Goal: Find specific page/section: Find specific page/section

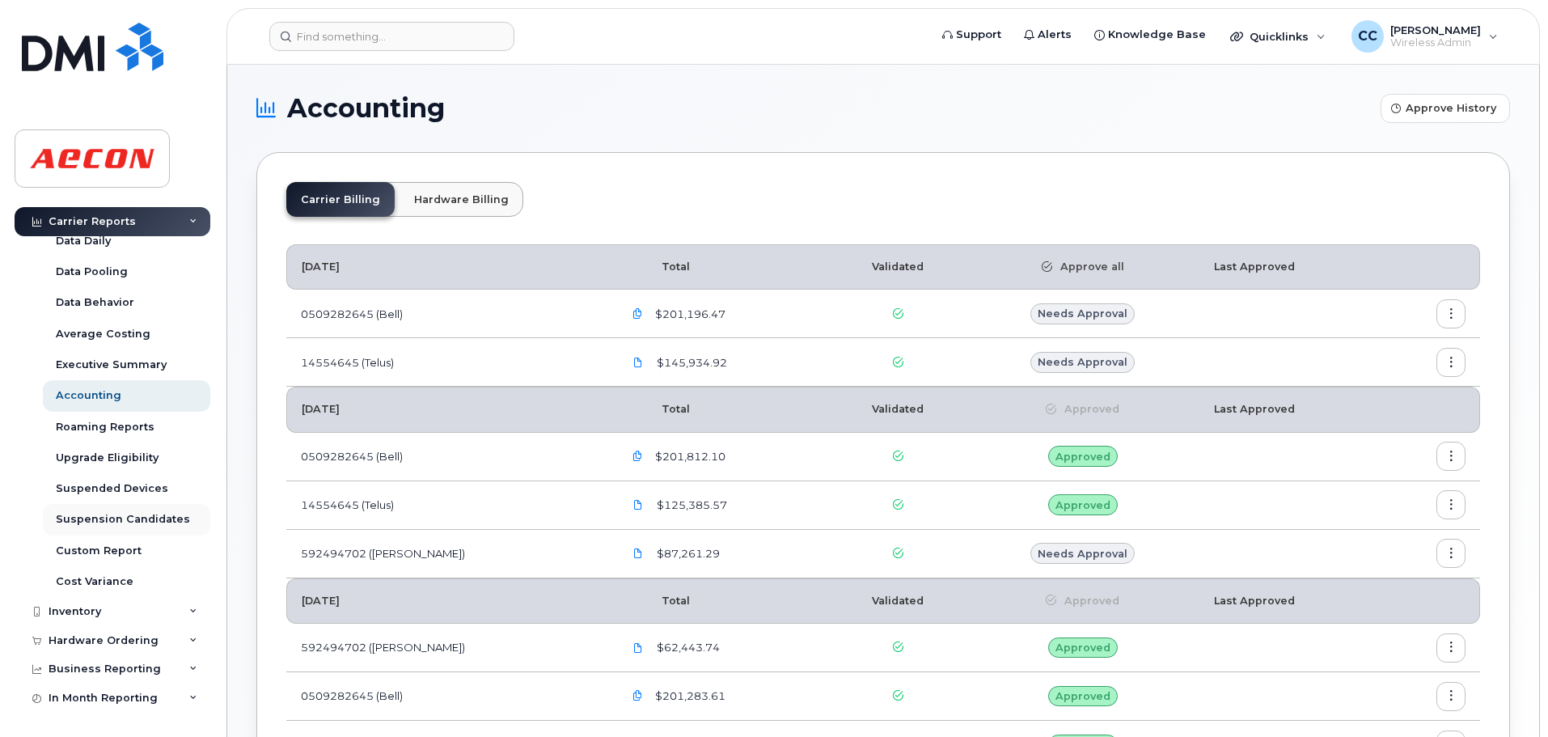
scroll to position [127, 0]
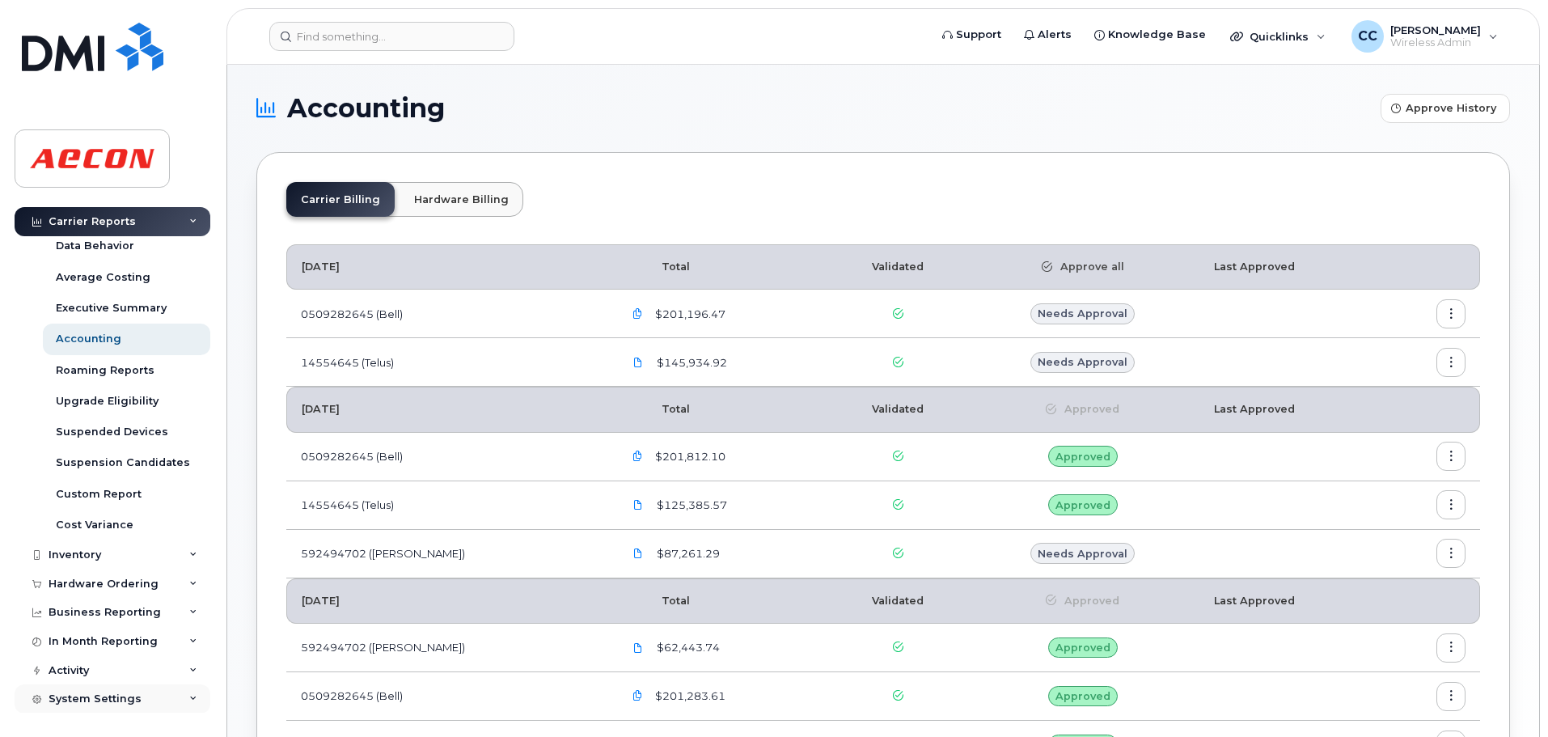
click at [74, 696] on div "System Settings" at bounding box center [95, 698] width 93 height 13
click at [180, 698] on div "System Settings" at bounding box center [113, 698] width 196 height 29
click at [189, 696] on icon at bounding box center [193, 699] width 8 height 8
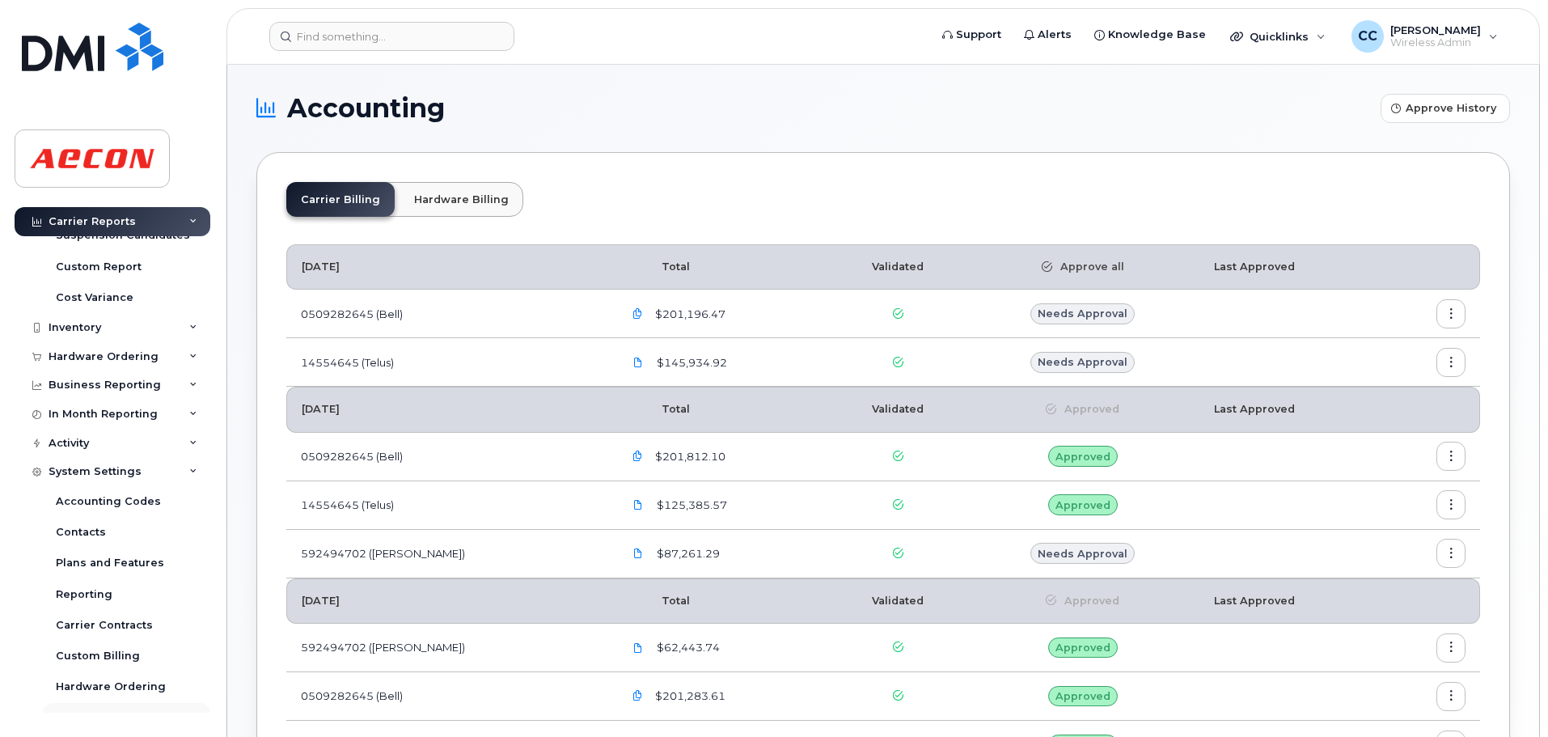
scroll to position [406, 0]
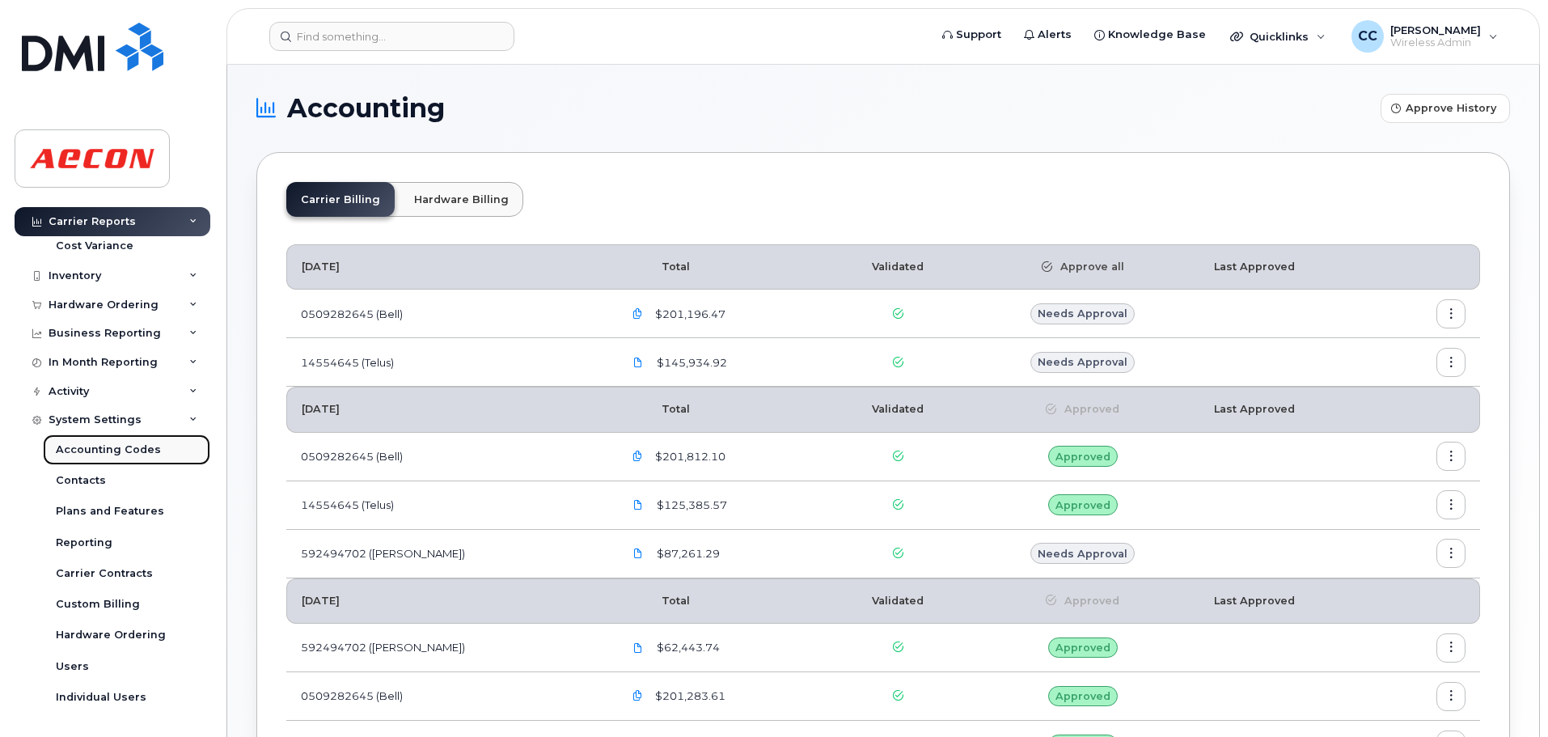
click at [115, 442] on div "Accounting Codes" at bounding box center [108, 449] width 105 height 15
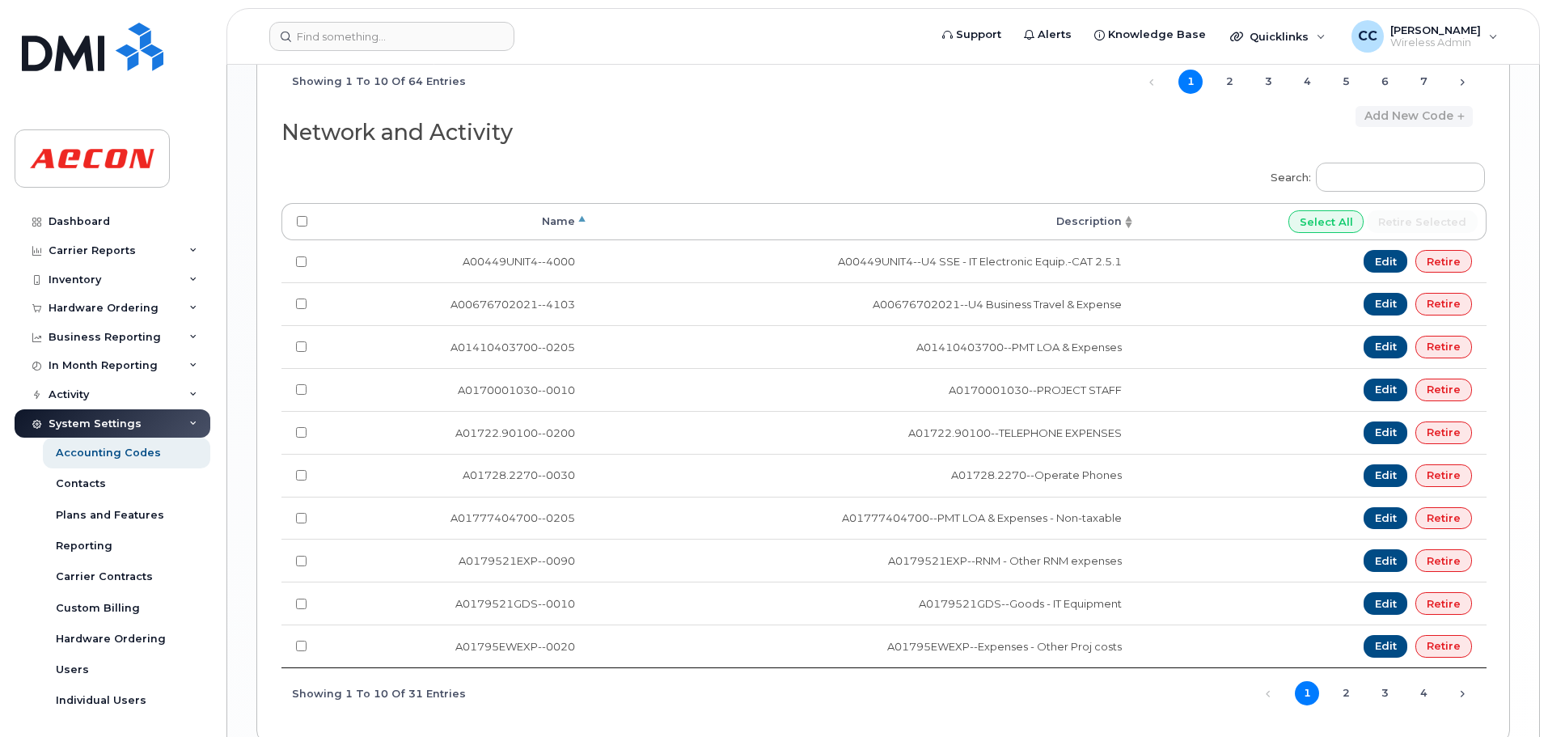
scroll to position [1432, 0]
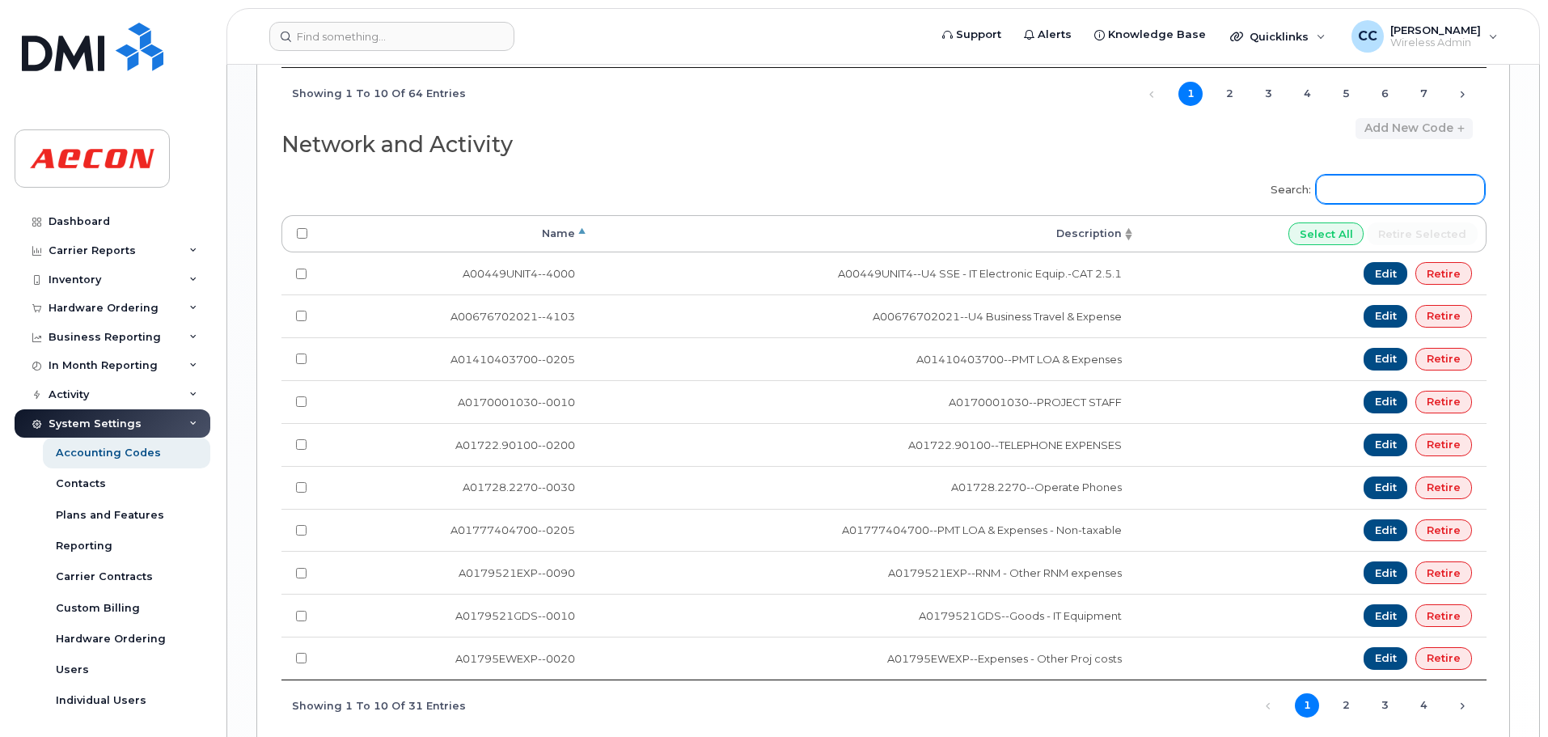
click at [1399, 197] on input "Search:" at bounding box center [1400, 189] width 169 height 29
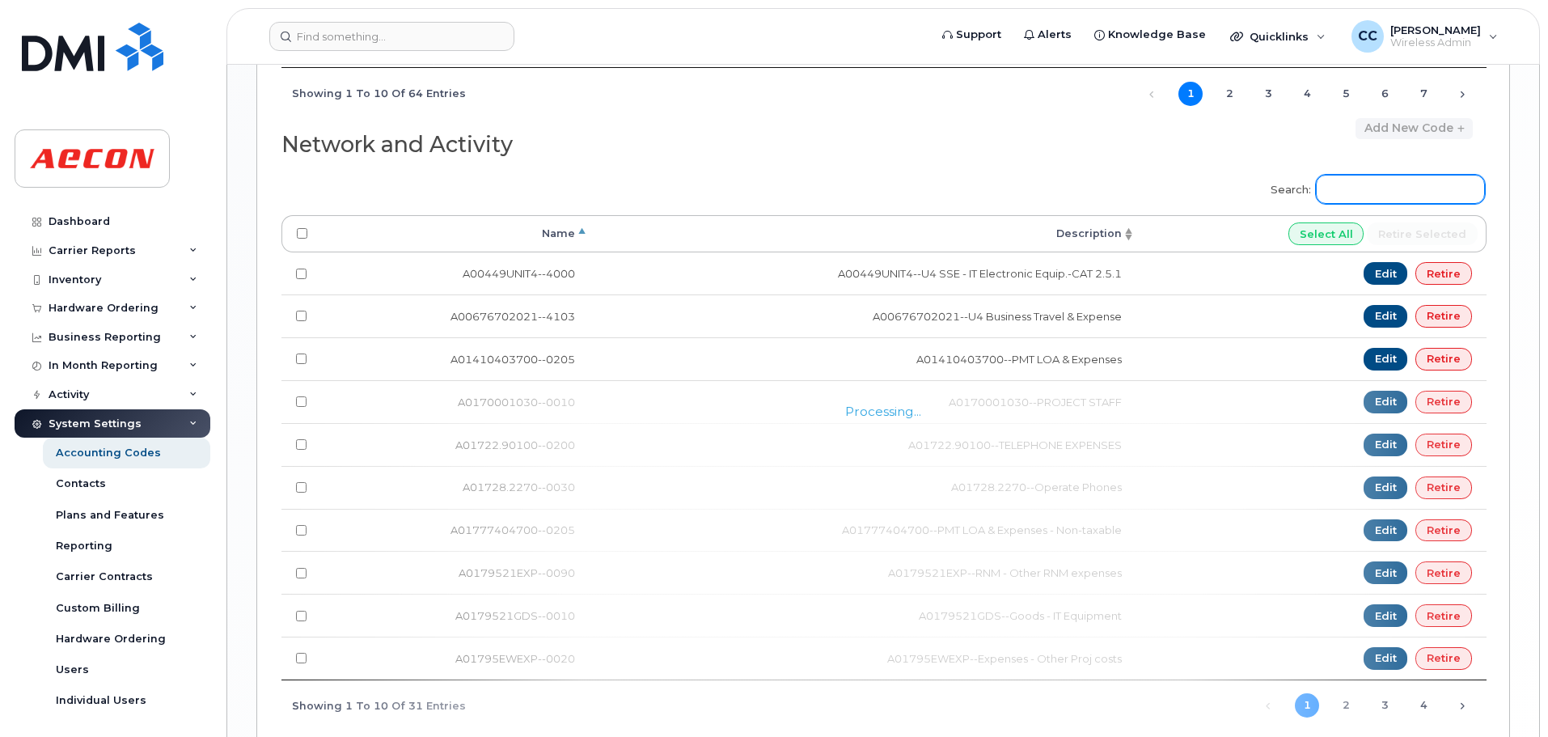
click at [1387, 192] on input "Search:" at bounding box center [1400, 189] width 169 height 29
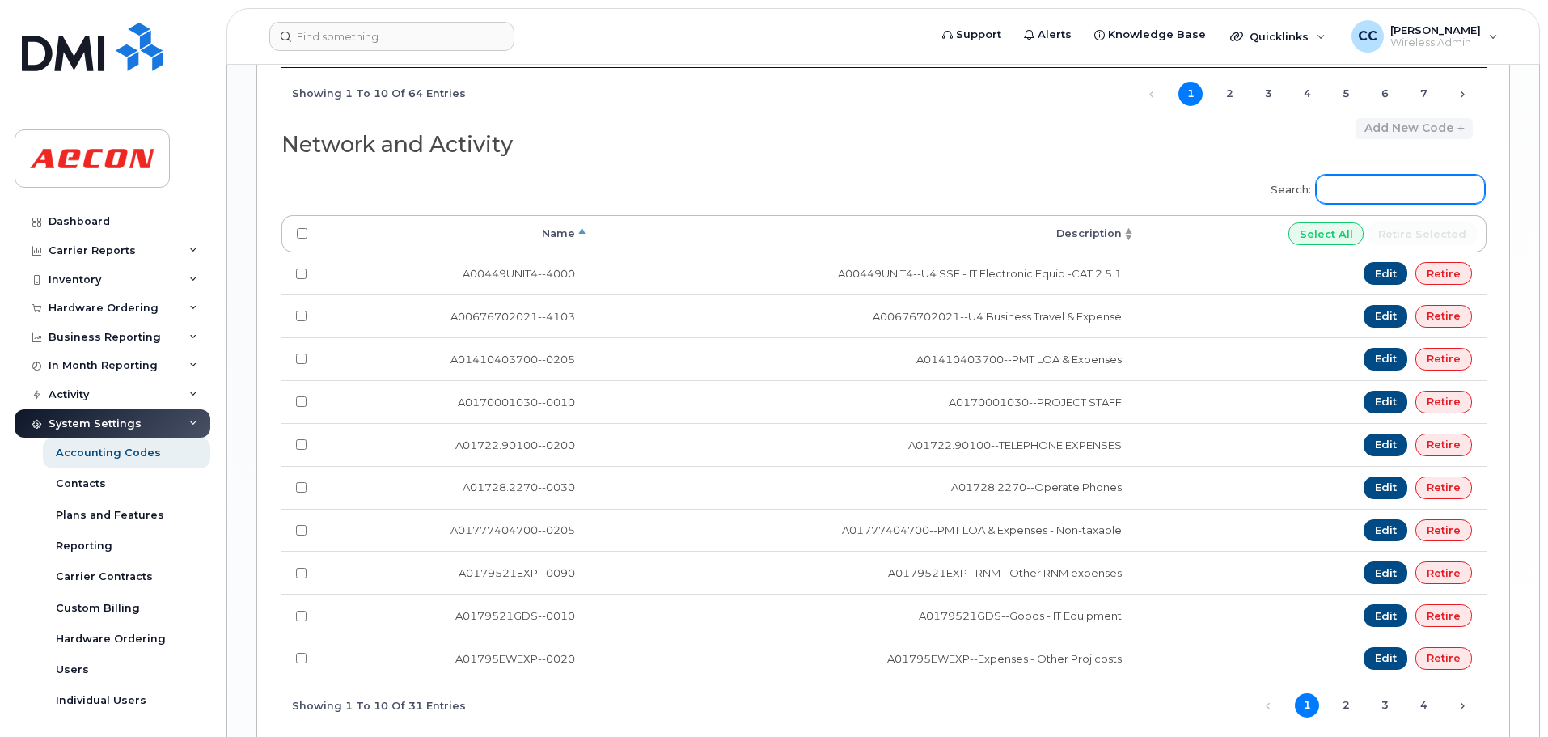
click at [1340, 185] on input "Search:" at bounding box center [1400, 189] width 169 height 29
click at [1347, 187] on input "Search:" at bounding box center [1400, 189] width 169 height 29
paste input "A02141YRD - 0024"
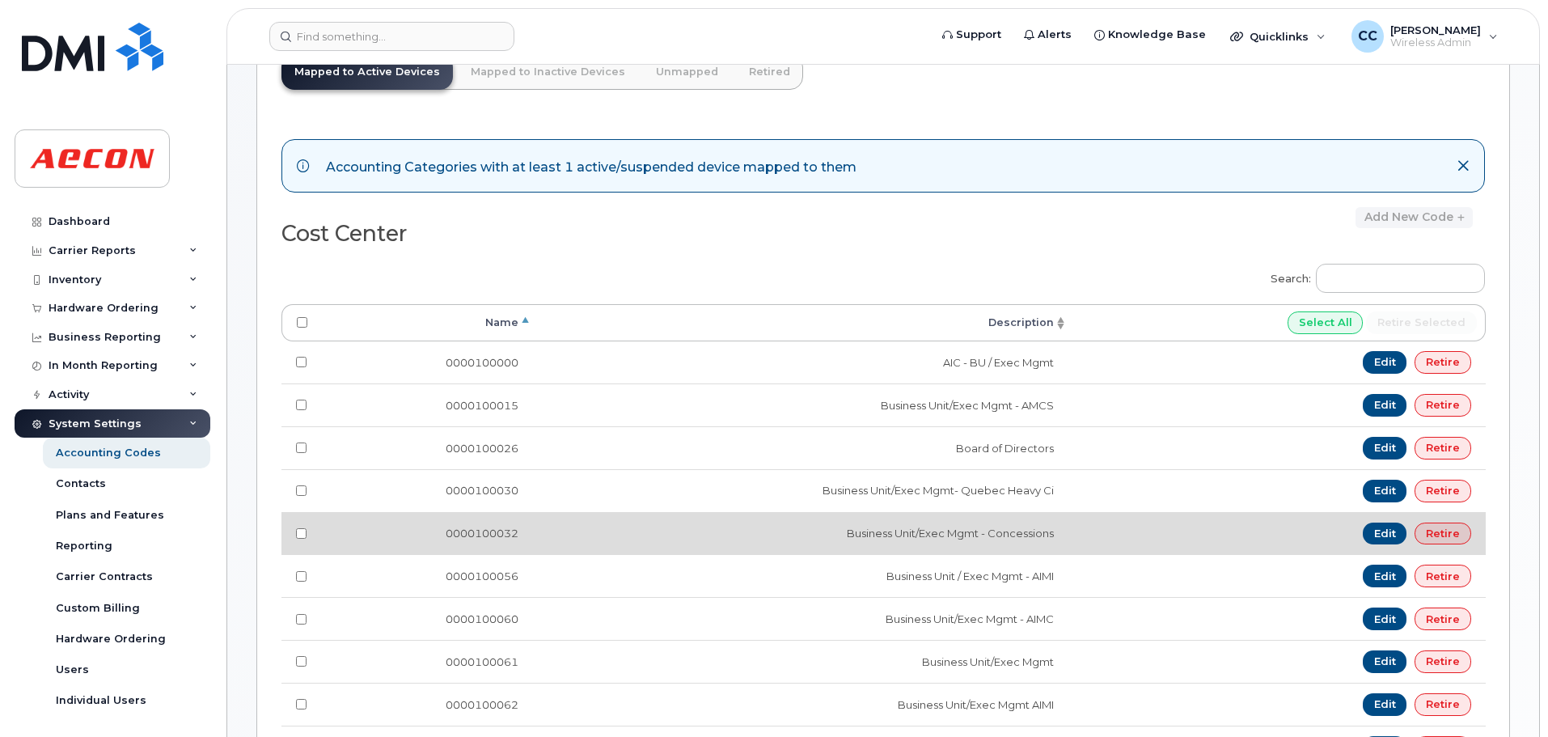
scroll to position [0, 0]
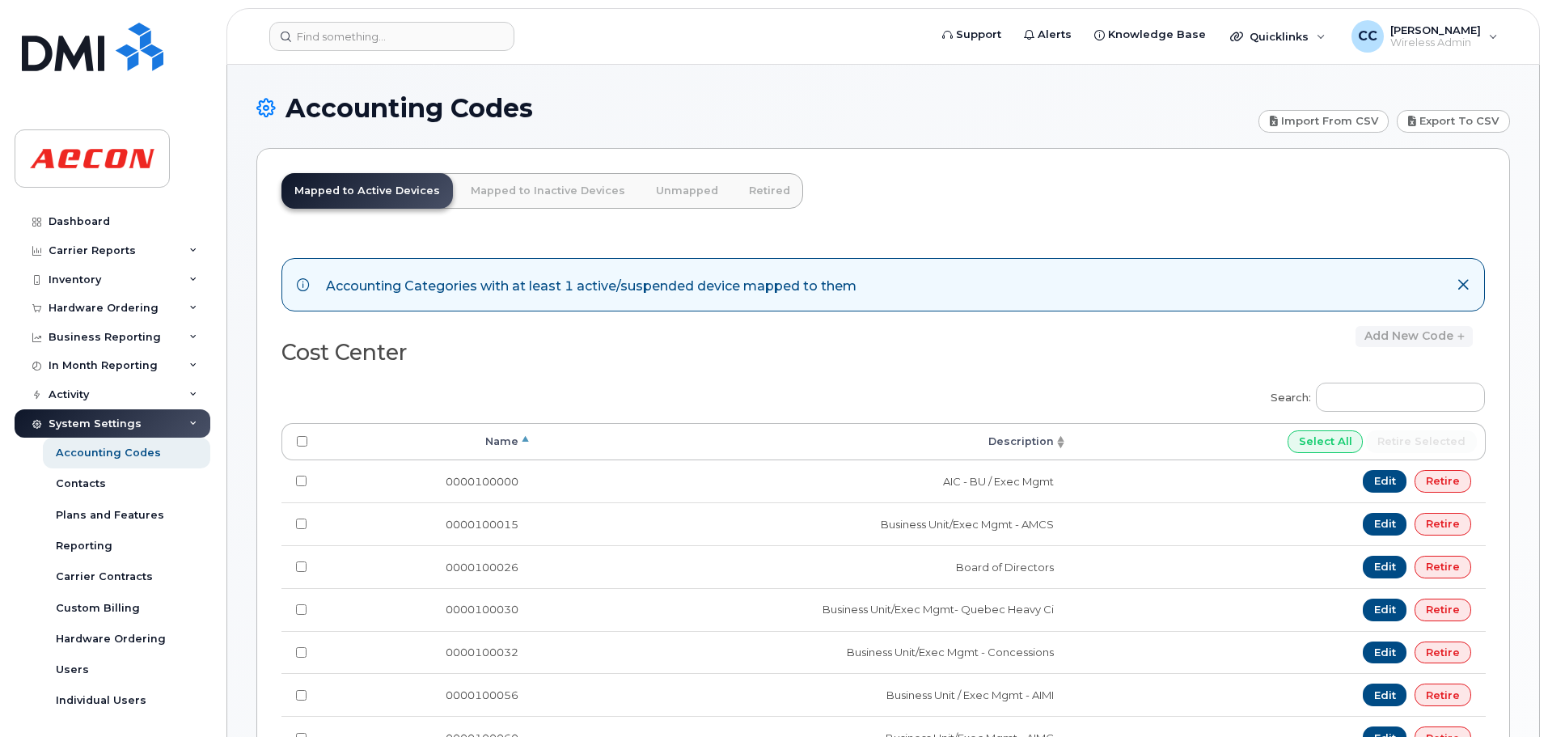
type input "A02141YRD"
click at [665, 191] on link "Unmapped" at bounding box center [687, 191] width 88 height 36
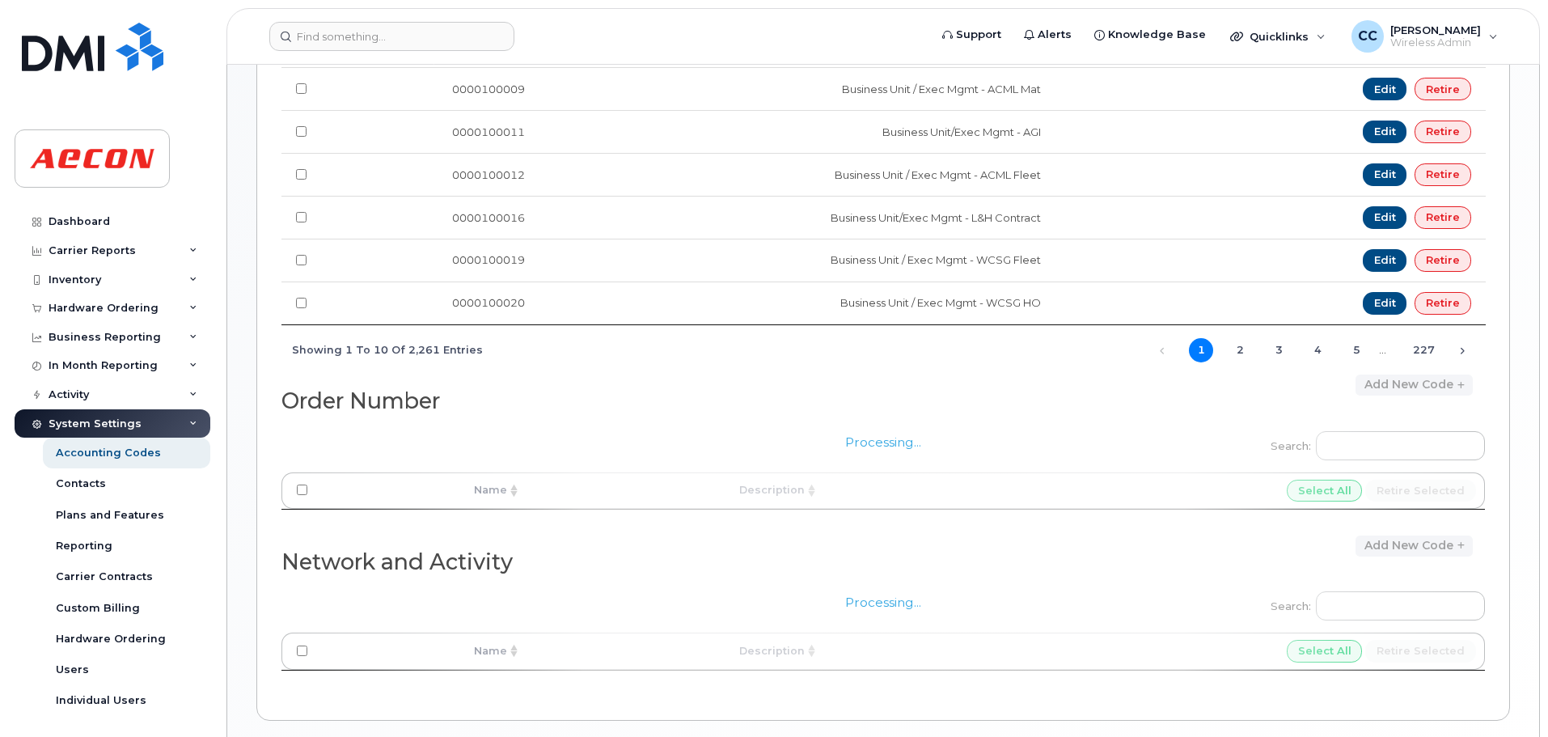
scroll to position [608, 0]
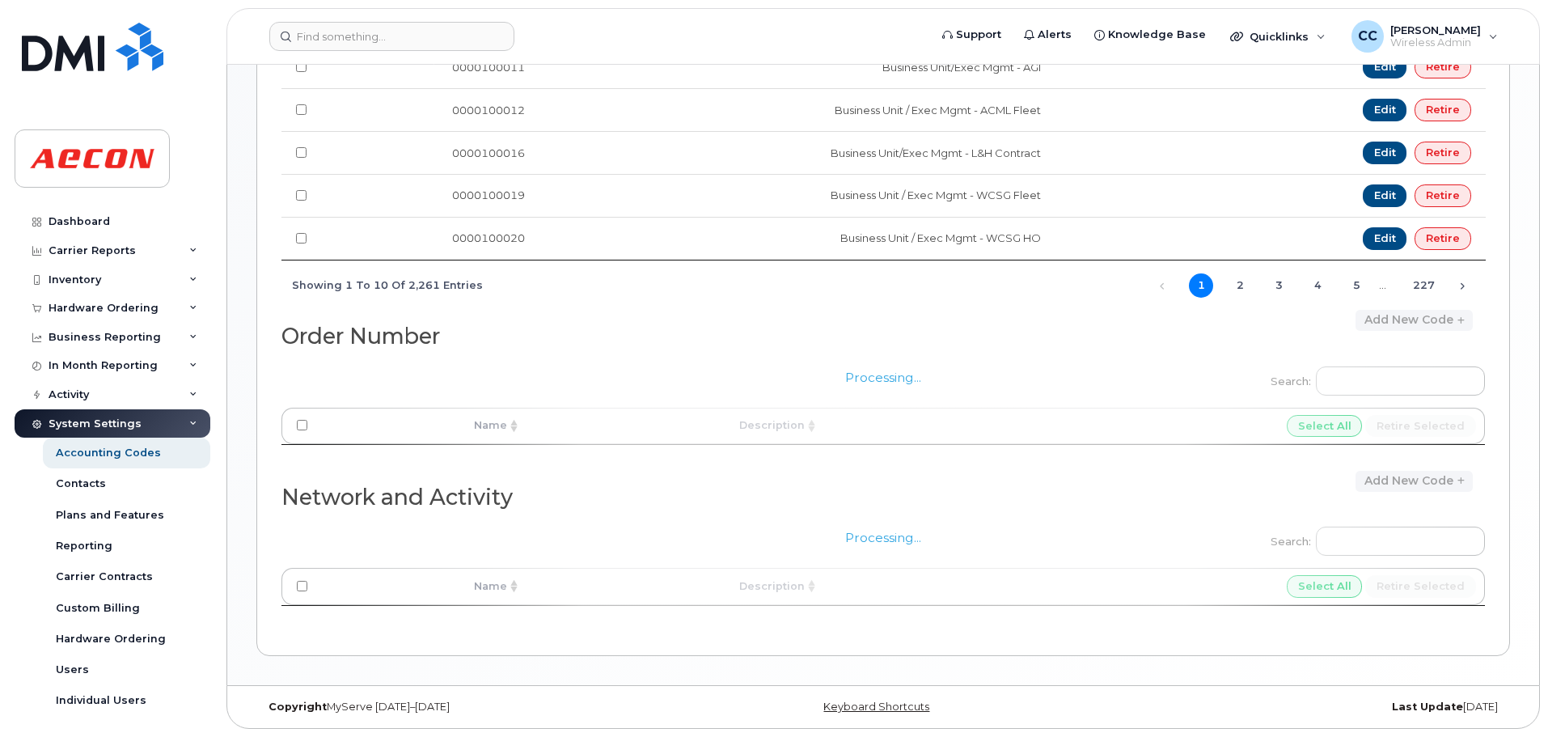
click at [1387, 542] on div "Processing..." at bounding box center [884, 570] width 1204 height 115
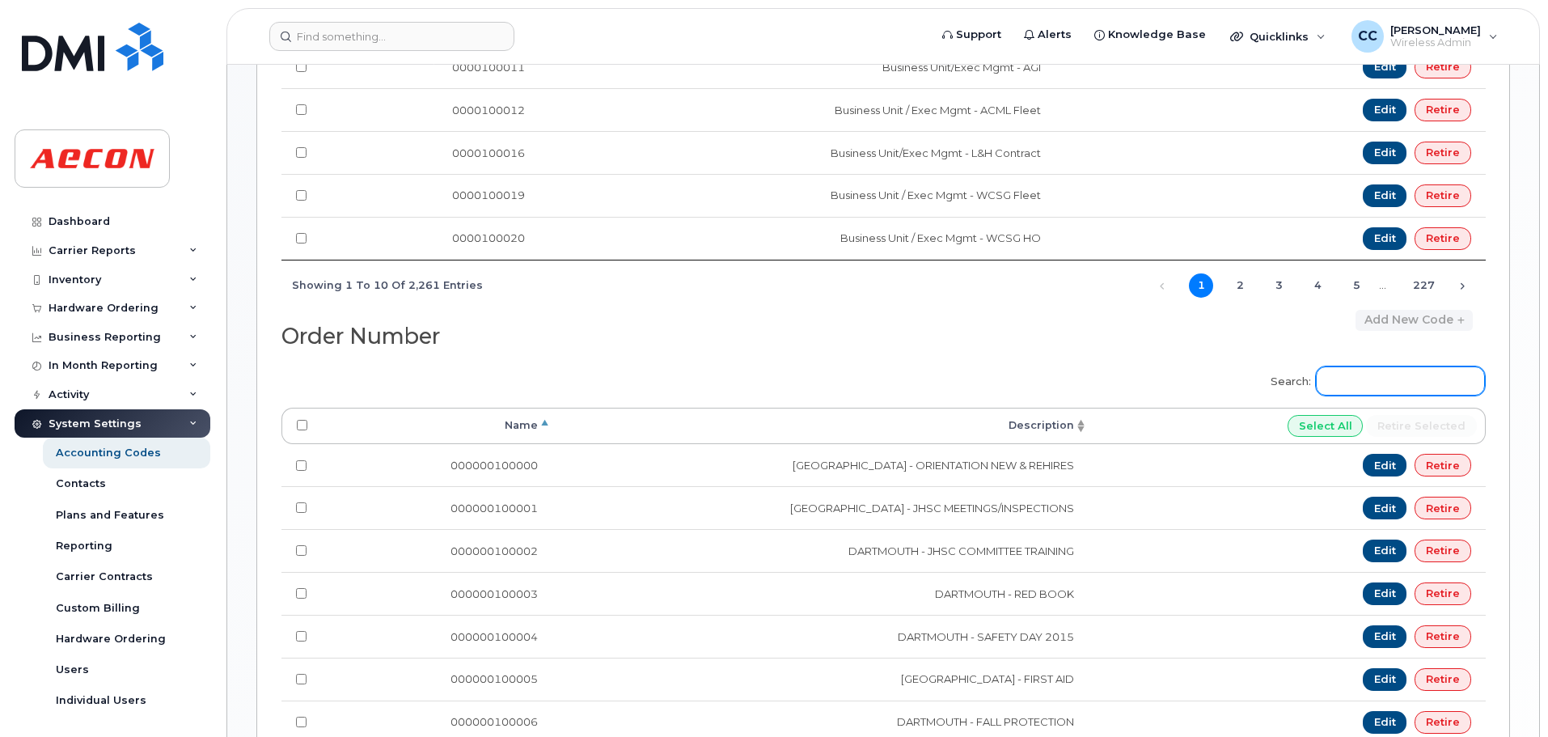
click at [1364, 382] on input "Search:" at bounding box center [1400, 380] width 169 height 29
paste input "A02141YRD - 0024"
type input "A02141YRD"
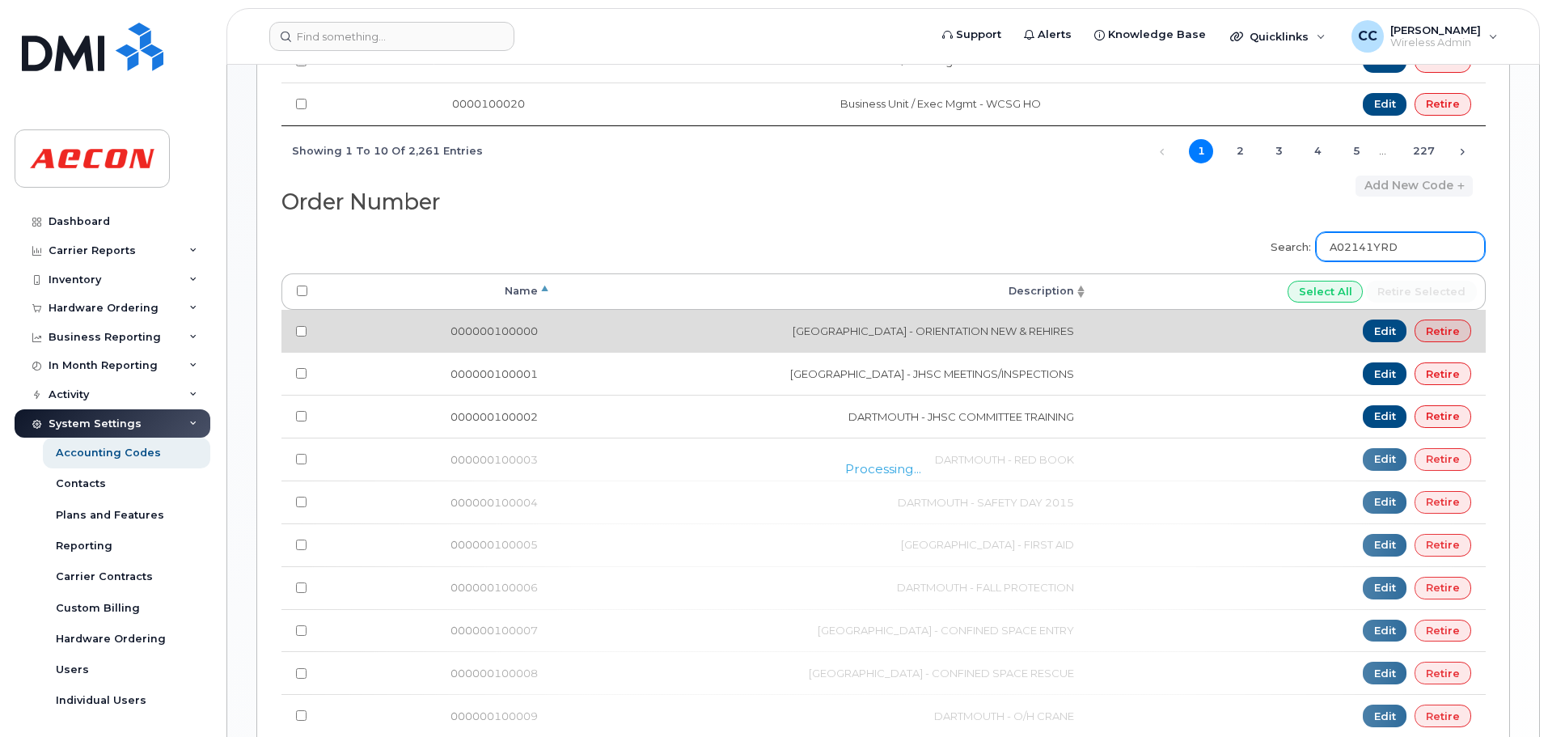
scroll to position [735, 0]
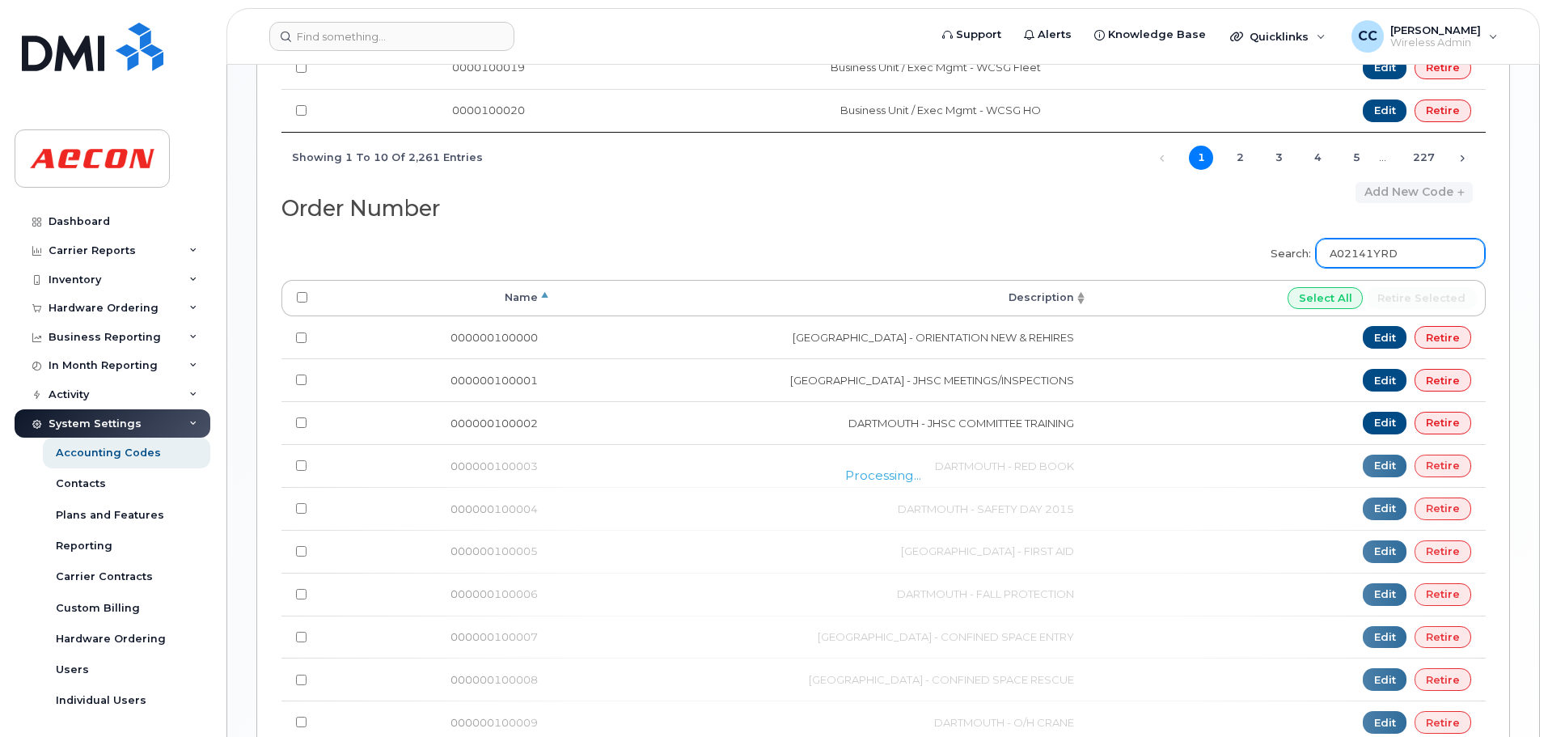
drag, startPoint x: 1424, startPoint y: 256, endPoint x: 1343, endPoint y: 261, distance: 81.1
click at [1343, 261] on input "A02141YRD" at bounding box center [1400, 253] width 169 height 29
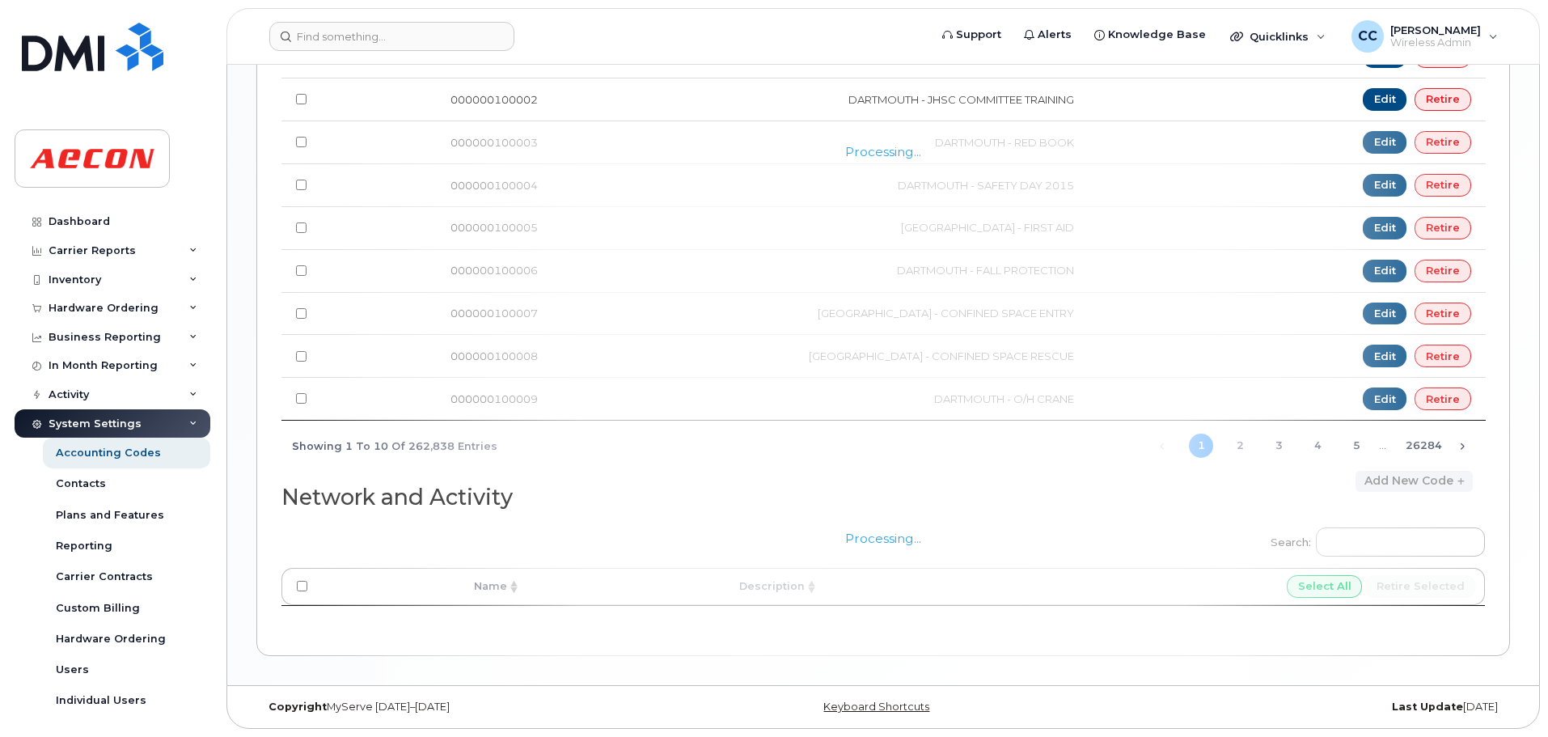
scroll to position [667, 0]
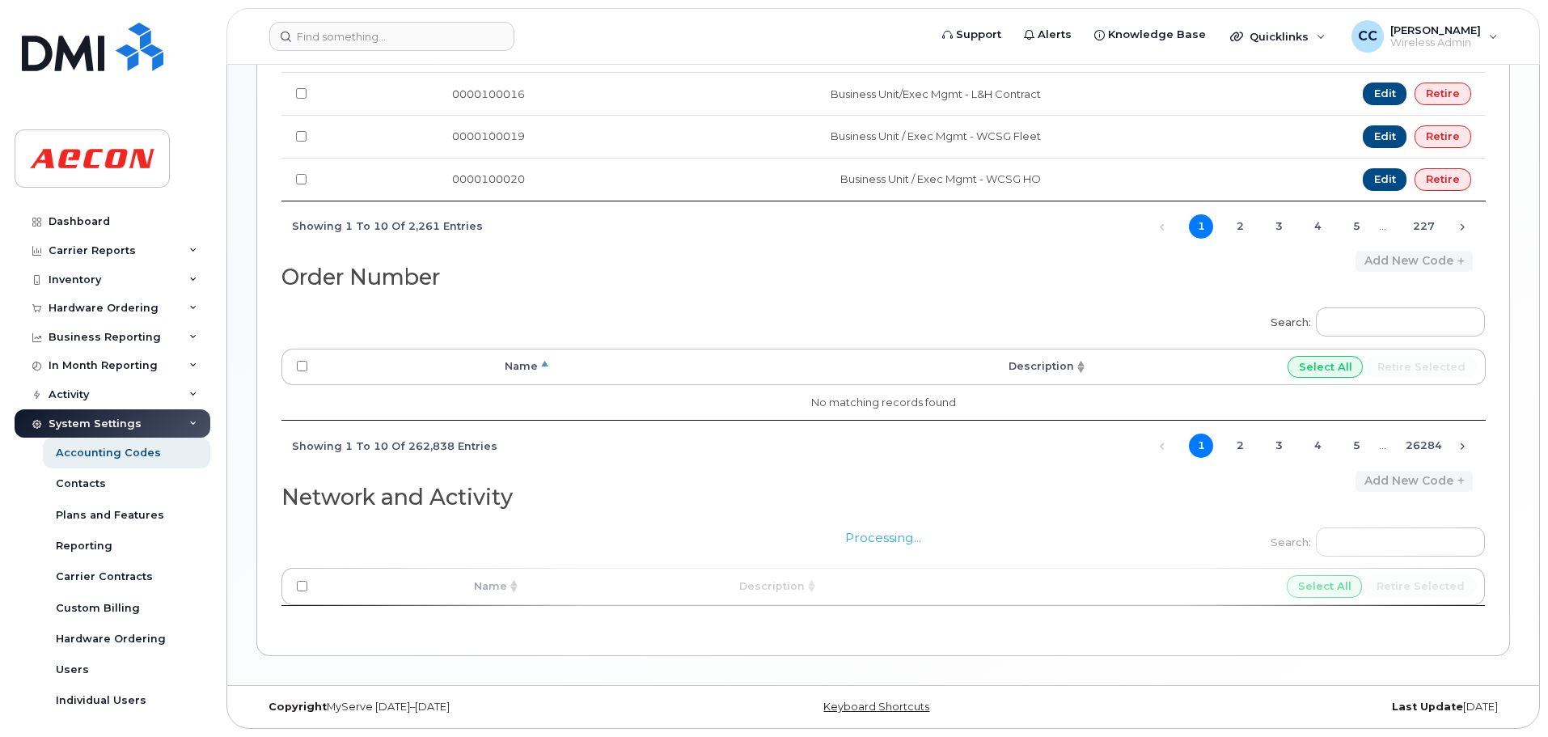
click at [1133, 288] on div "Order Number Add new code" at bounding box center [884, 274] width 1204 height 46
click at [1343, 533] on div "Processing..." at bounding box center [884, 570] width 1204 height 115
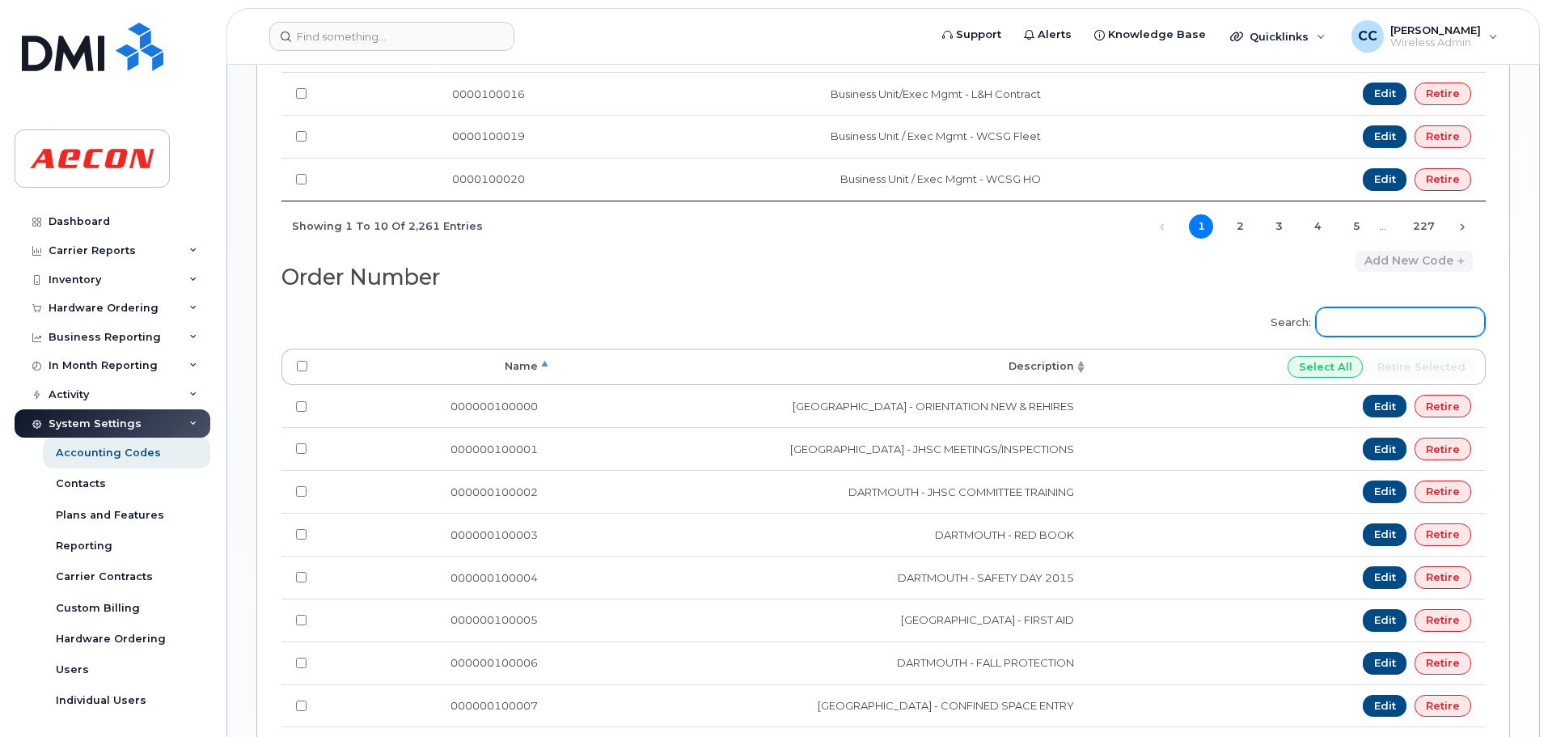
click at [1379, 331] on input "Search:" at bounding box center [1400, 321] width 169 height 29
paste input "A02141YRD"
type input "A02141YRD"
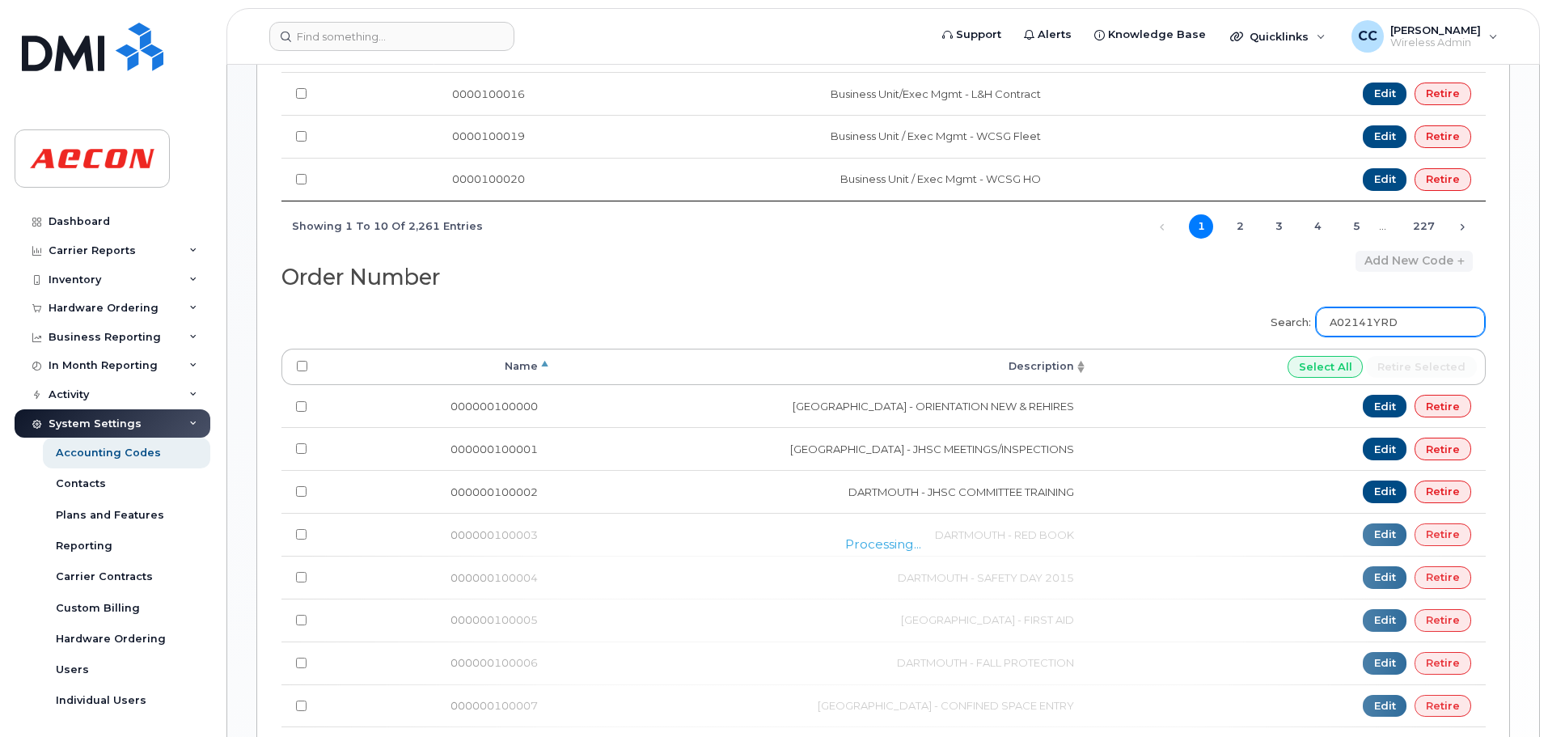
drag, startPoint x: 1431, startPoint y: 320, endPoint x: 1251, endPoint y: 322, distance: 180.4
click at [1251, 322] on div "Search: A02141YRD Processing... Name Description Select All Retire selected 000…" at bounding box center [884, 580] width 1204 height 566
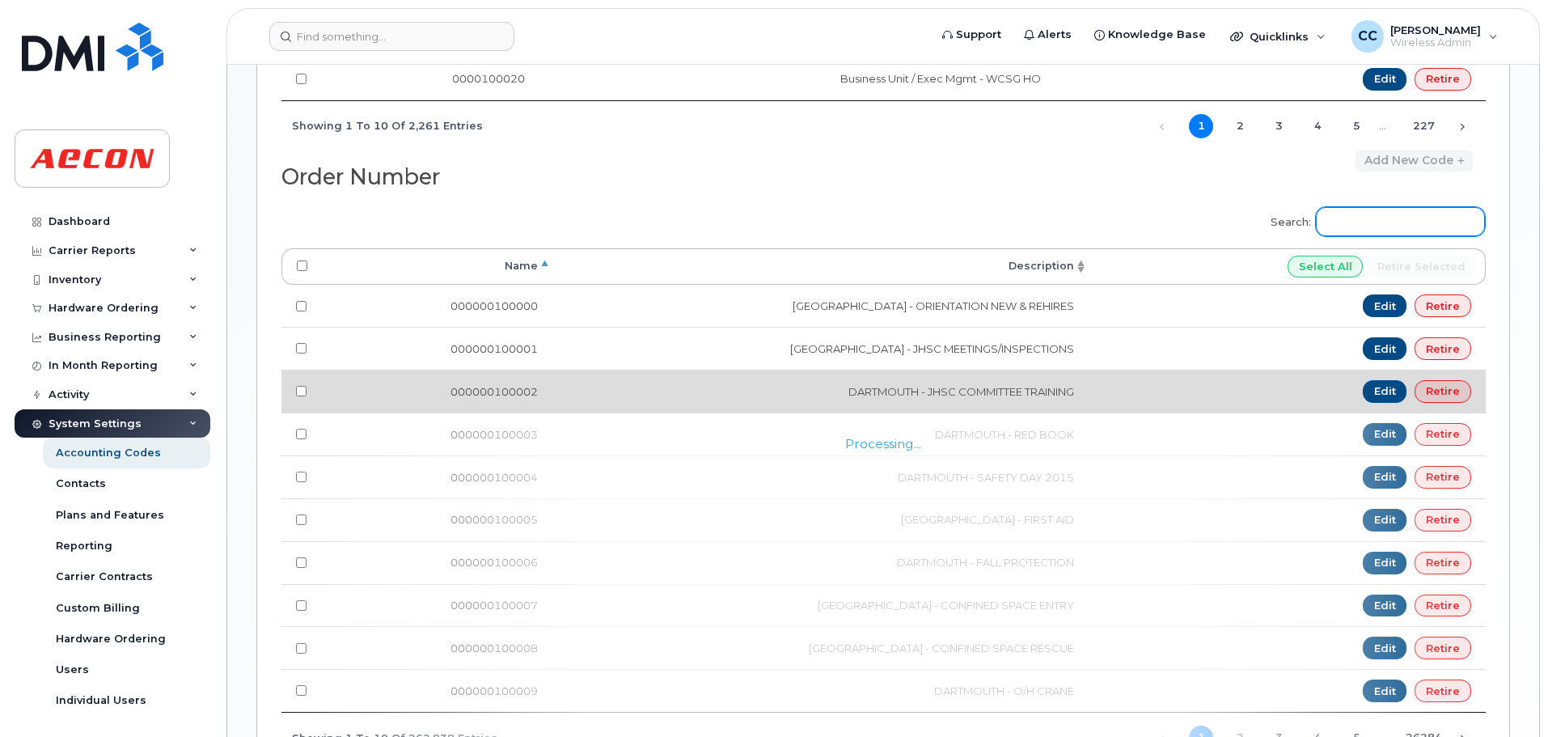
scroll to position [1059, 0]
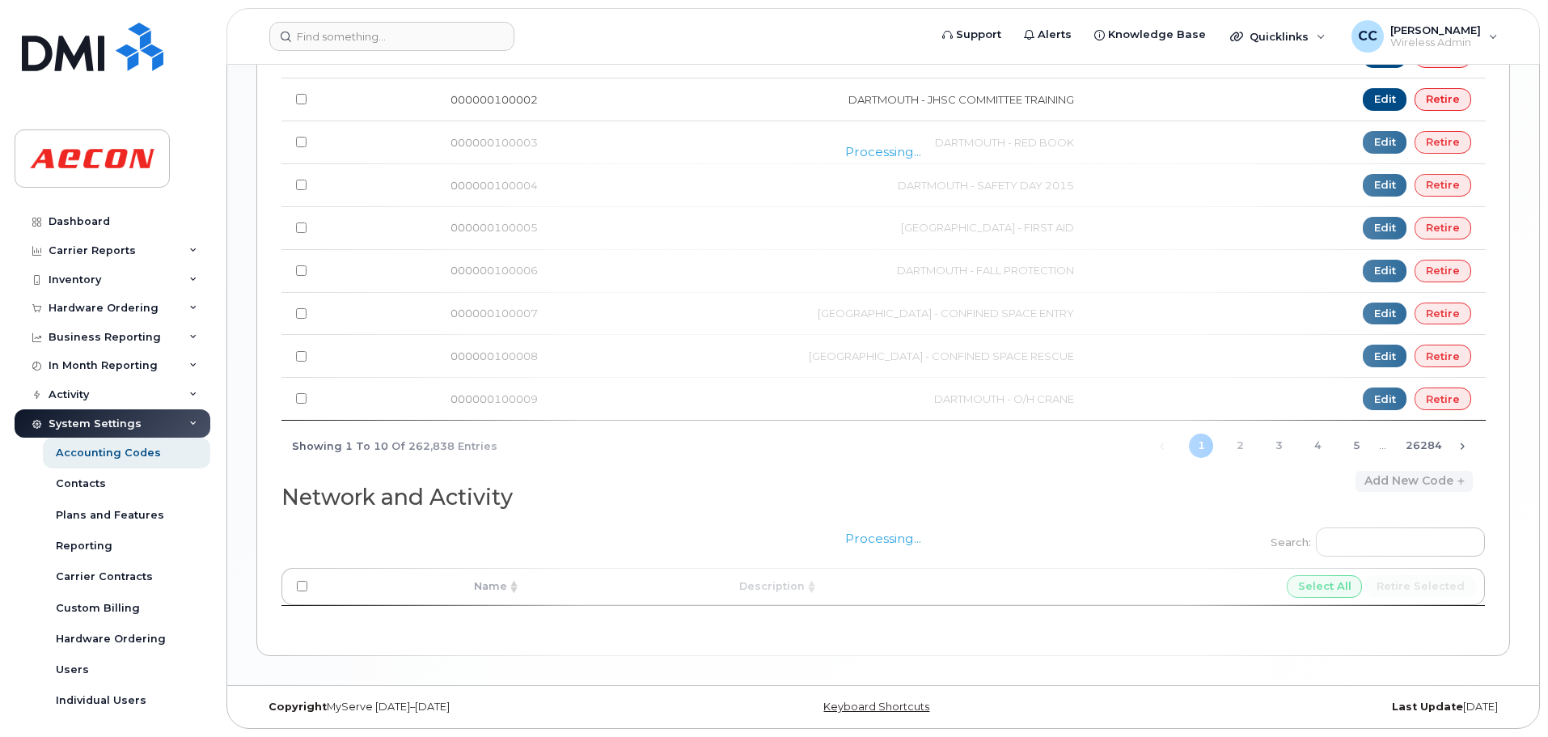
click at [1374, 542] on div "Processing..." at bounding box center [884, 571] width 1204 height 115
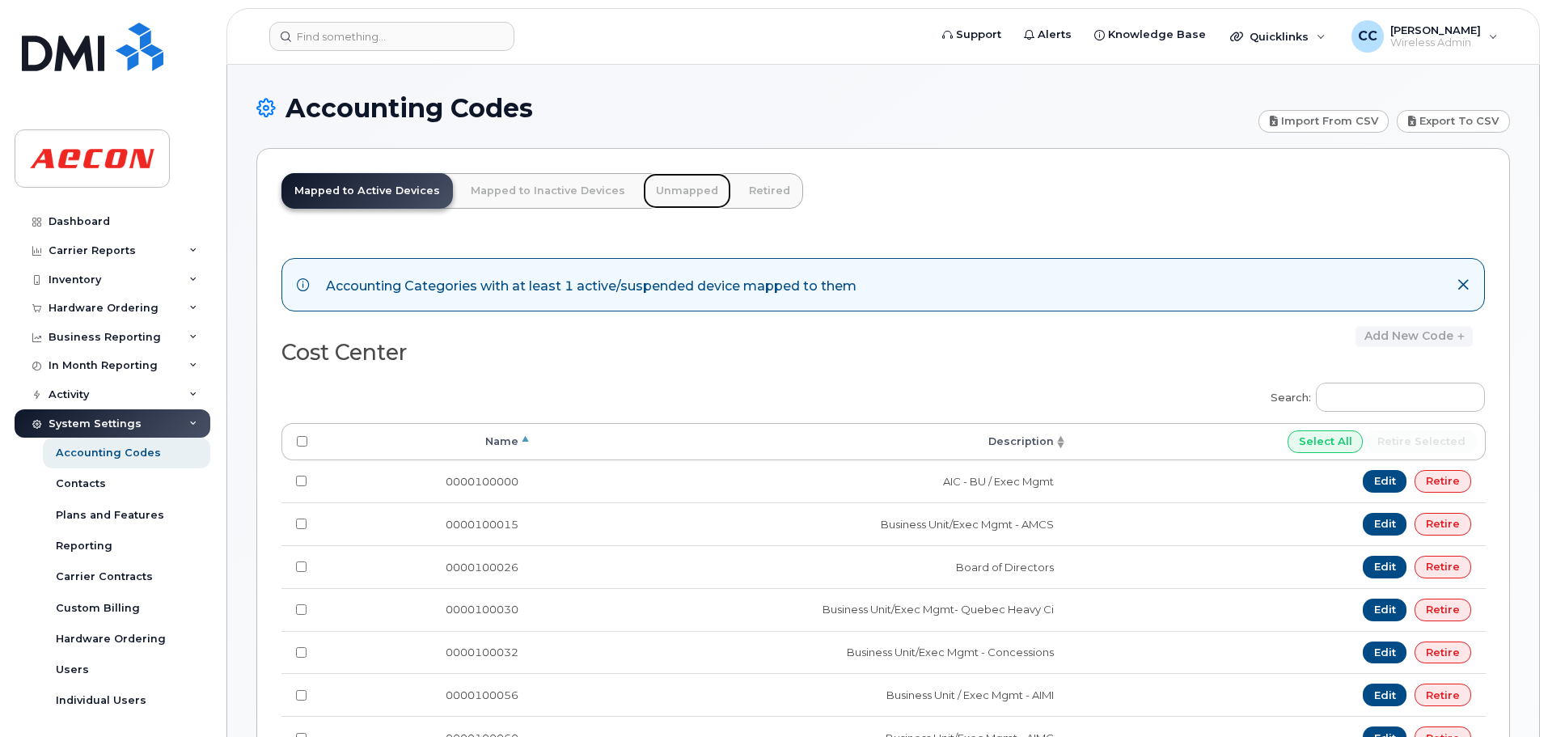
click at [667, 185] on link "Unmapped" at bounding box center [687, 191] width 88 height 36
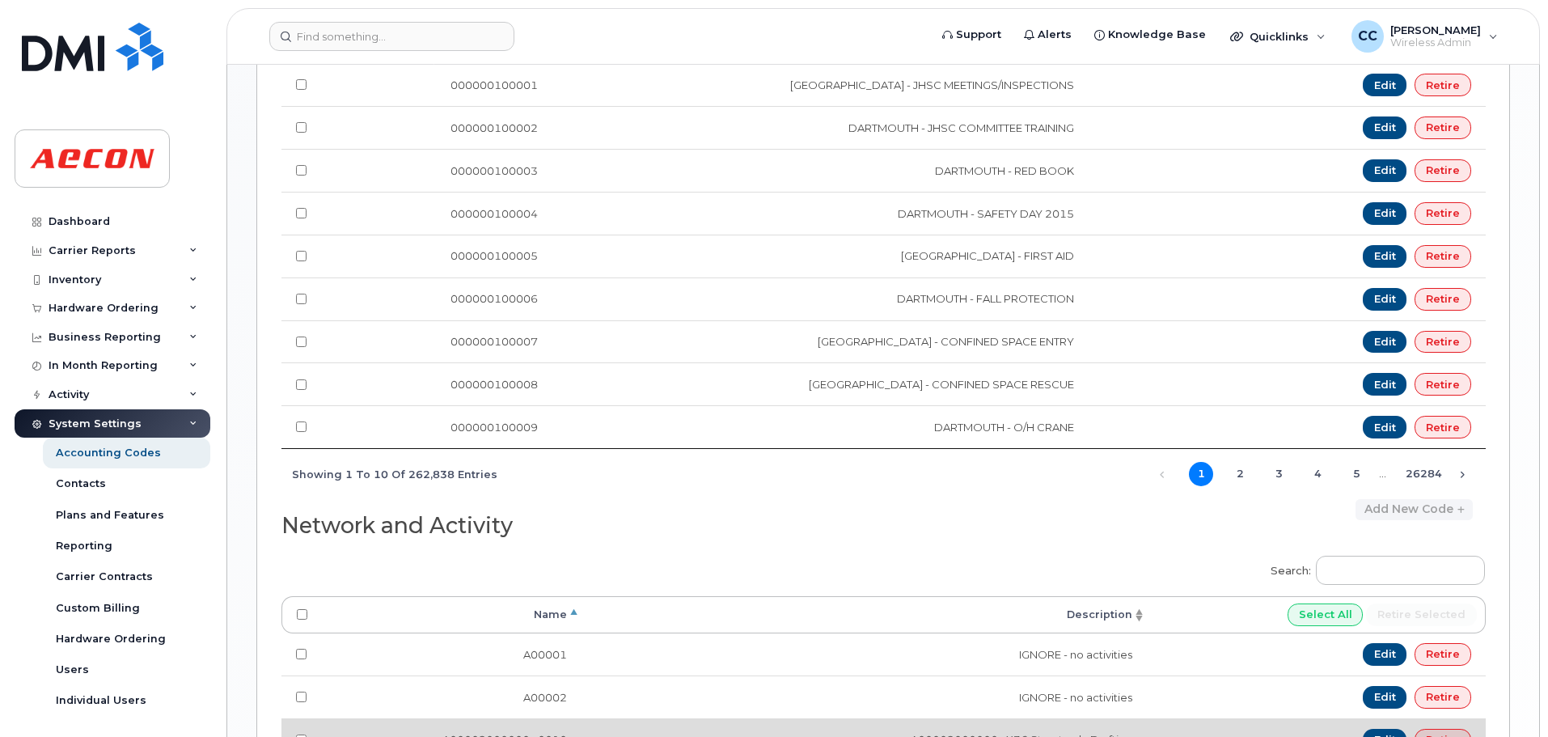
scroll to position [1188, 0]
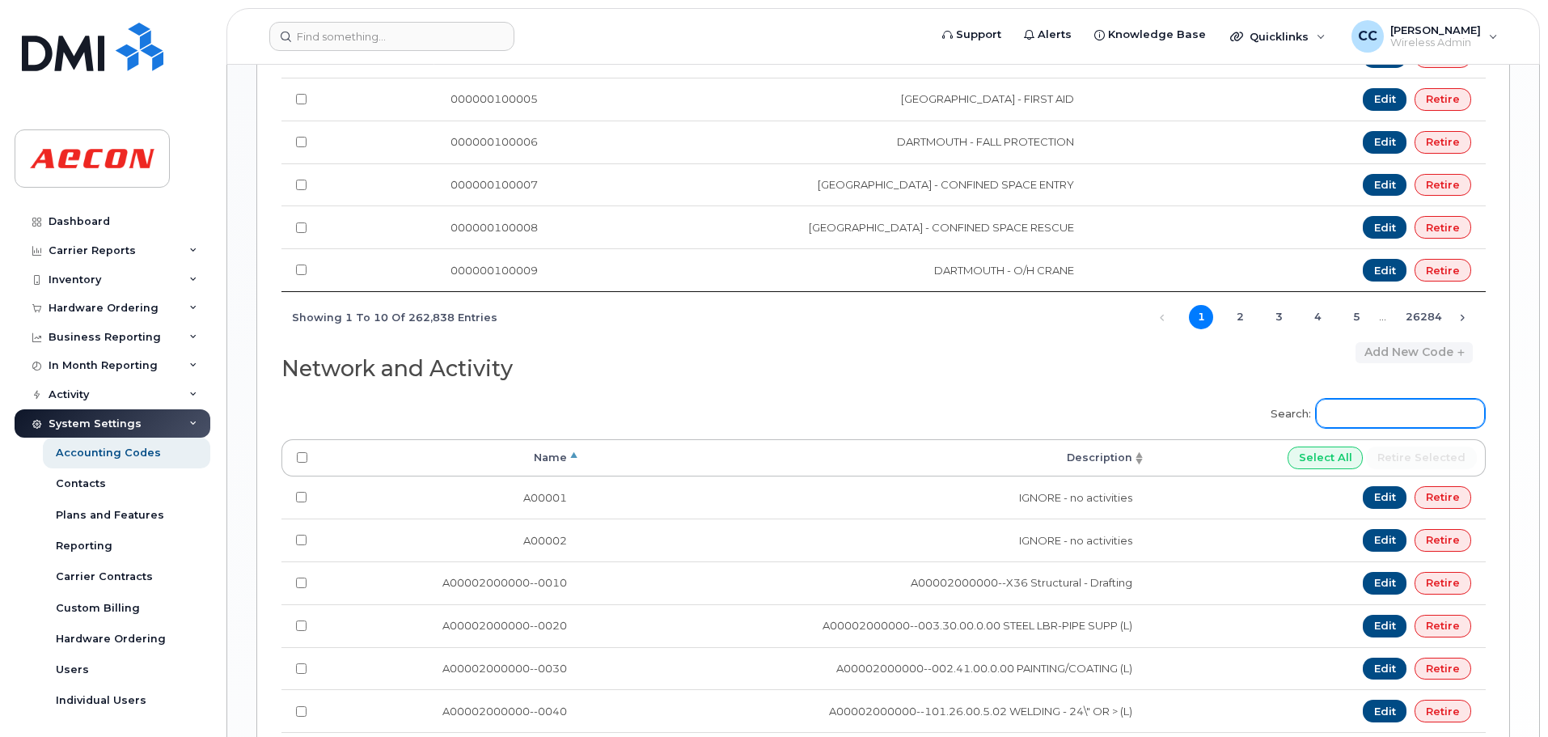
click at [1383, 419] on input "Search:" at bounding box center [1400, 413] width 169 height 29
paste input "A02141YRD"
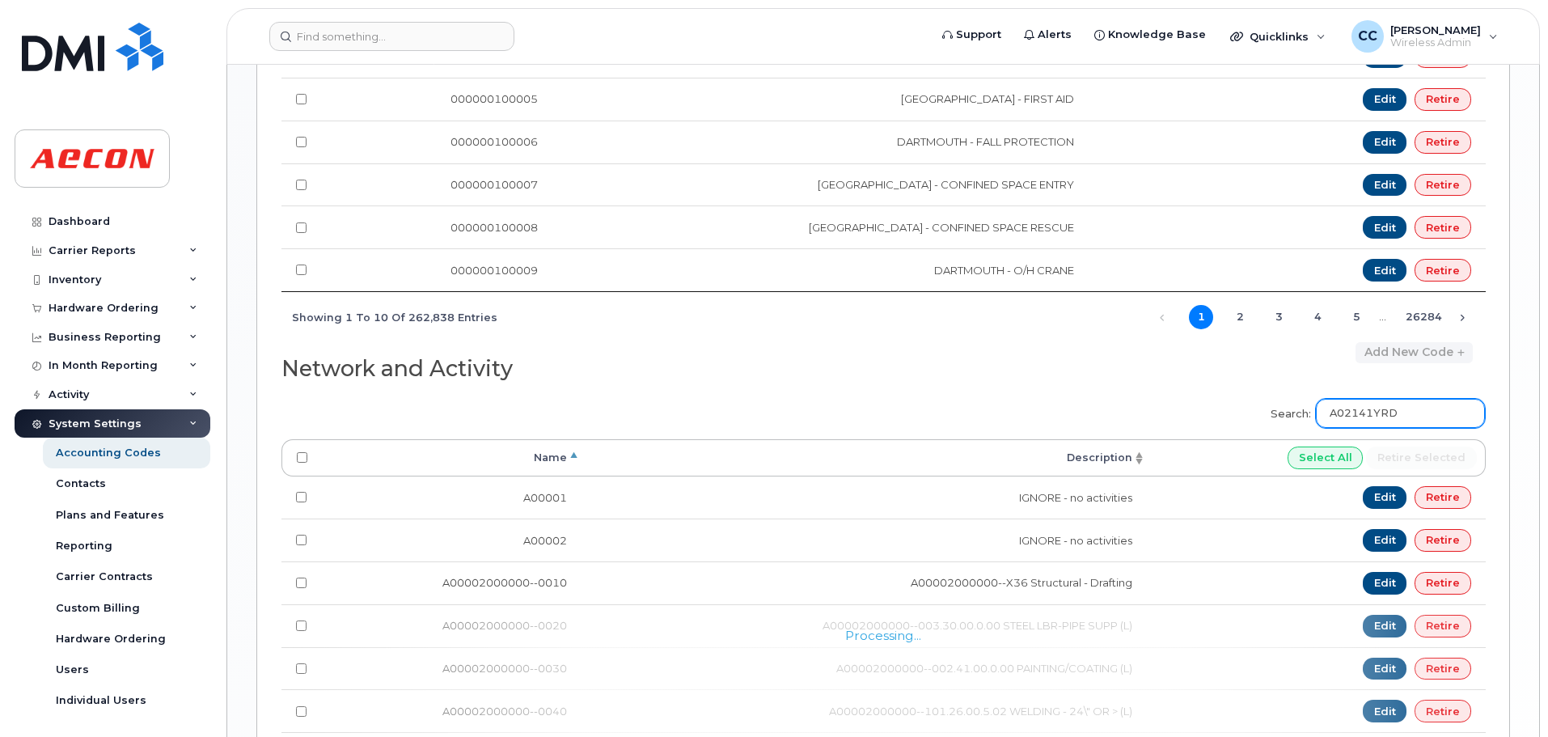
type input "A02141YRD"
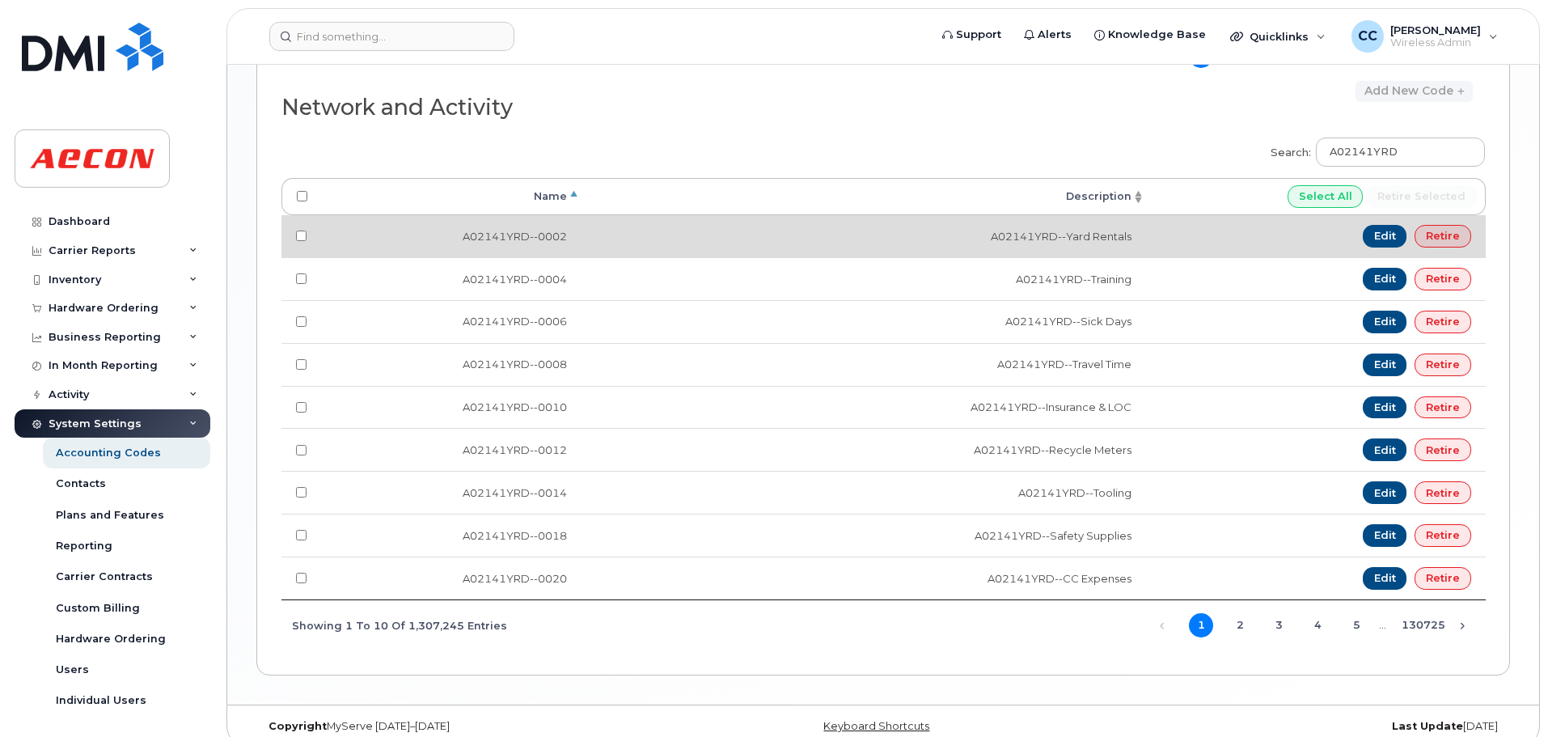
scroll to position [1468, 0]
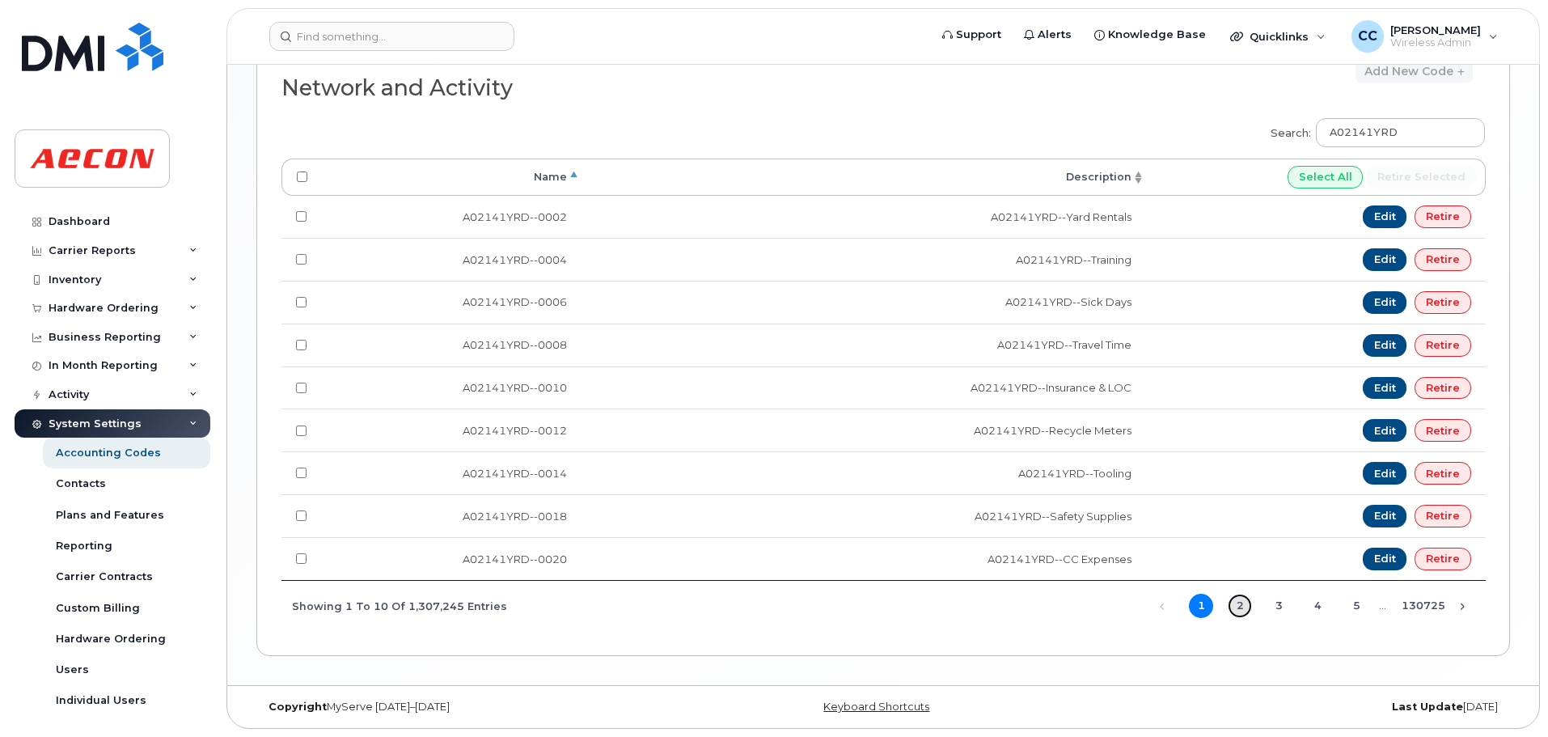
click at [1240, 607] on link "2" at bounding box center [1240, 606] width 24 height 24
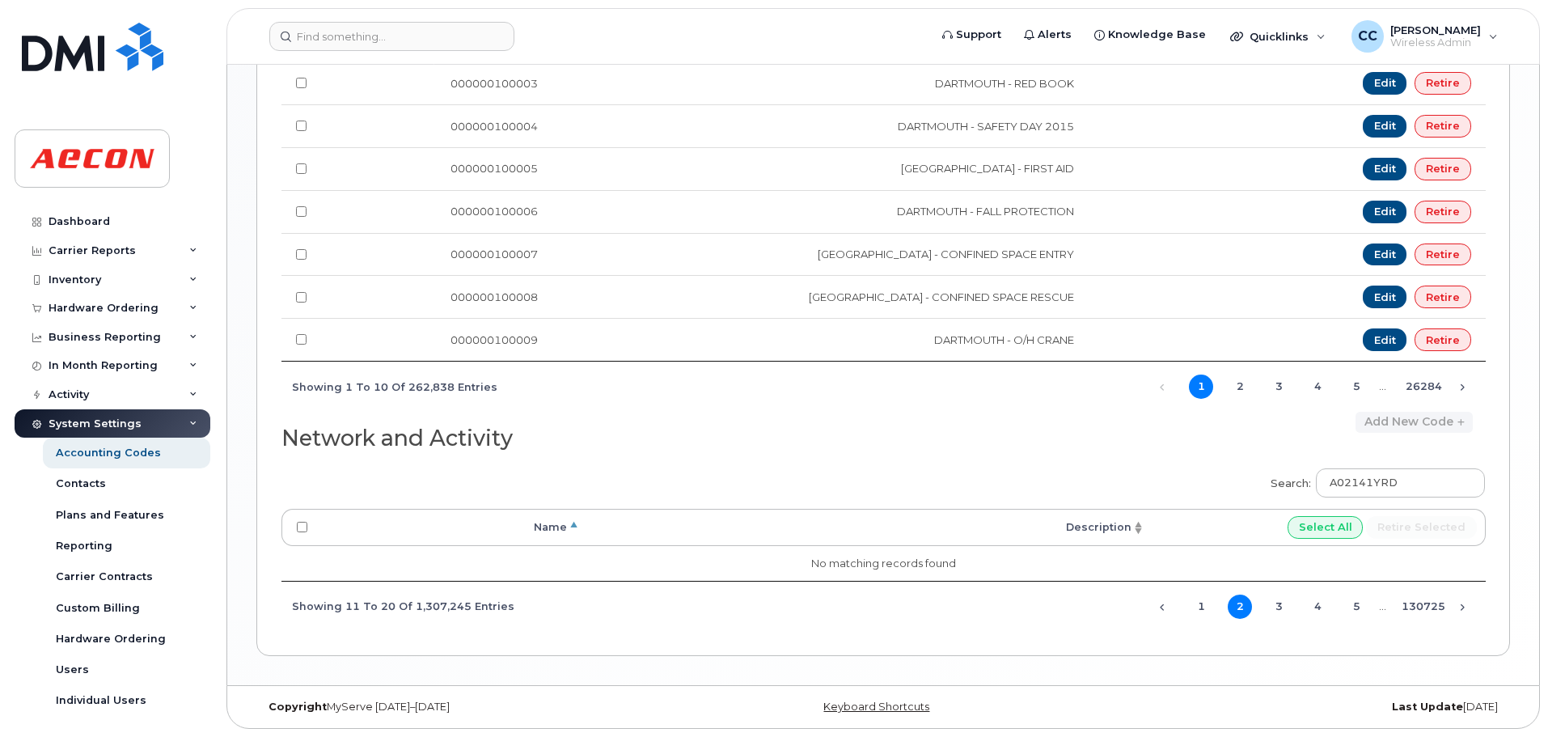
scroll to position [1118, 0]
click at [1196, 612] on link "1" at bounding box center [1201, 607] width 24 height 24
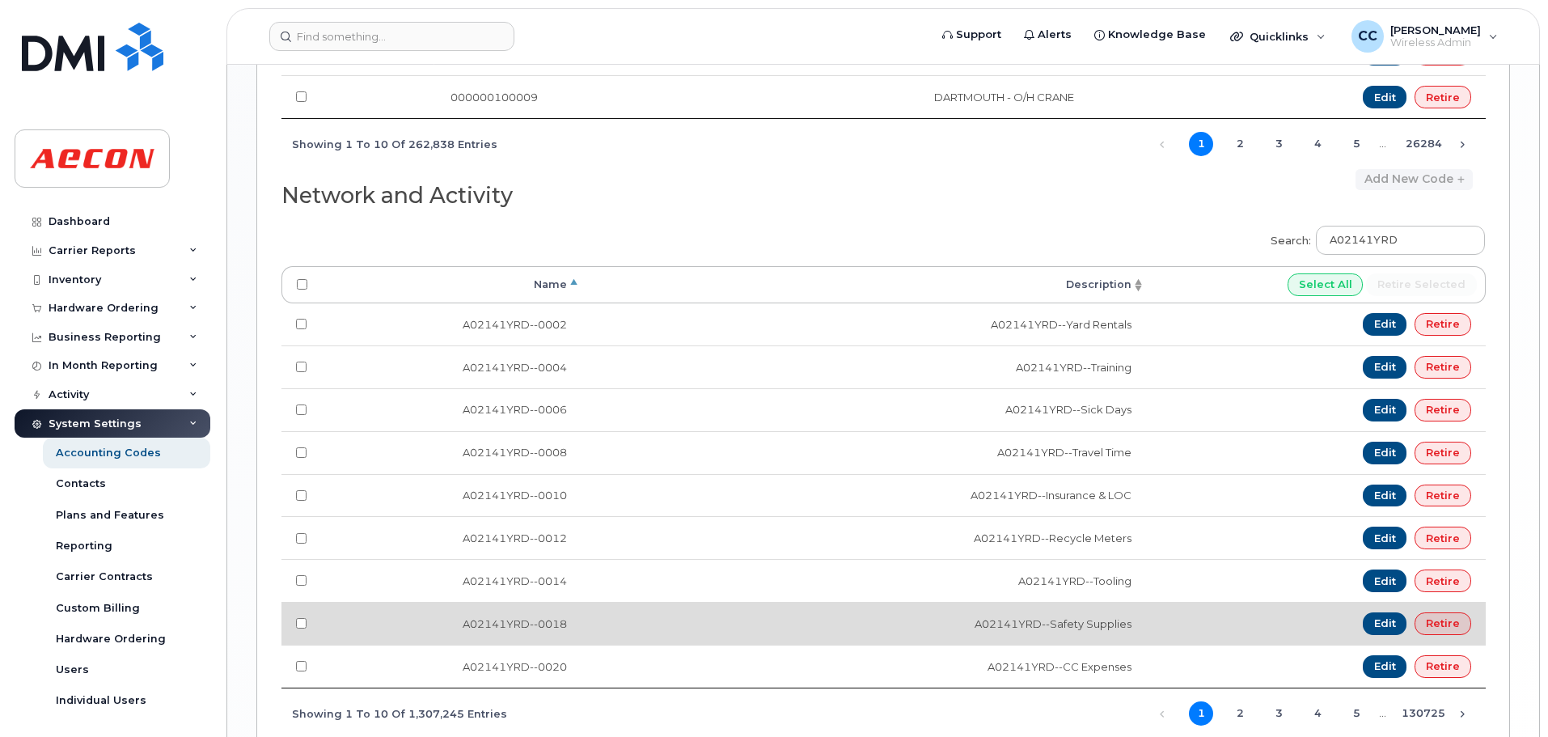
scroll to position [1442, 0]
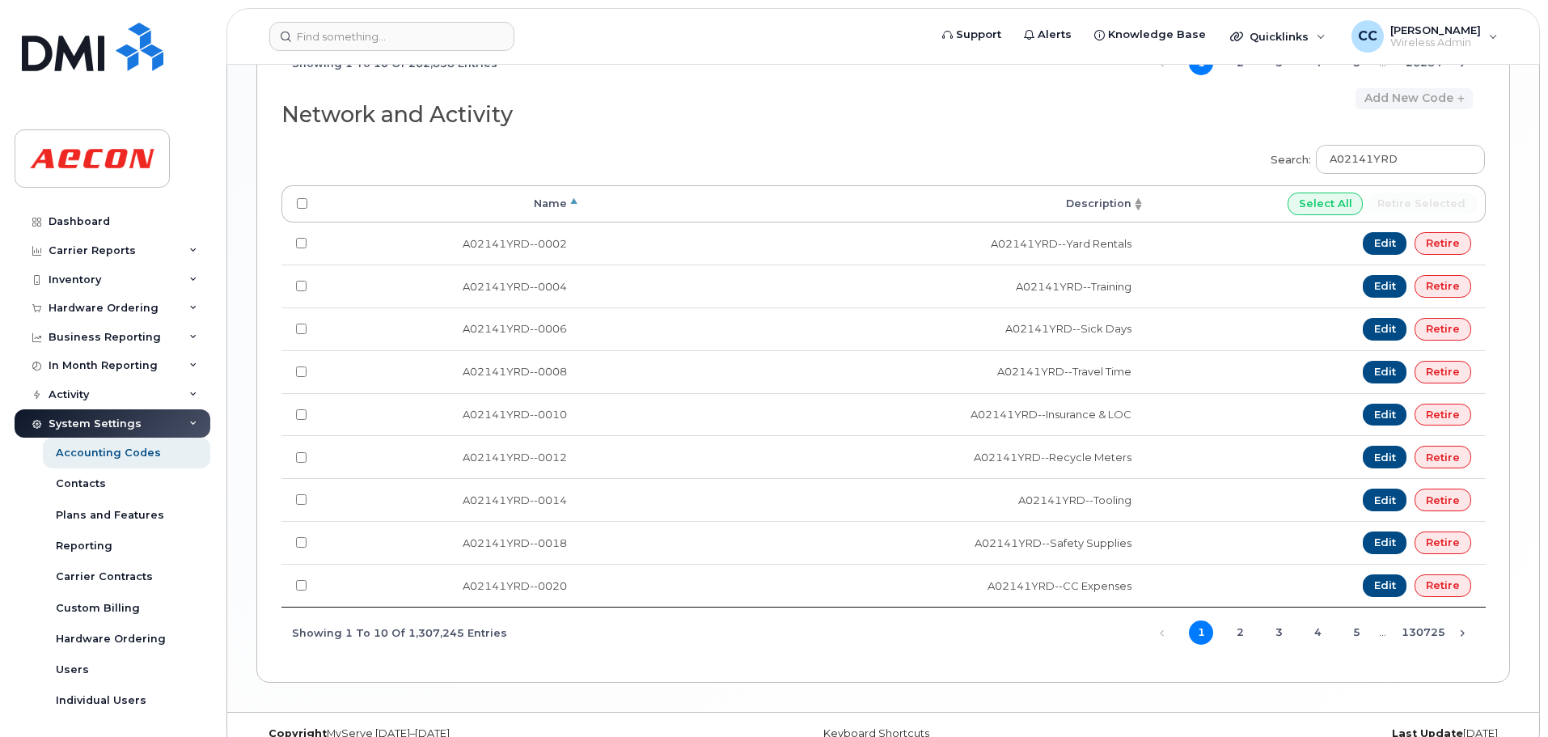
drag, startPoint x: 1250, startPoint y: 137, endPoint x: 1213, endPoint y: 193, distance: 67.8
click at [1250, 137] on div "Search: A02141YRD Processing... Name Description Select All Retire selected A02…" at bounding box center [884, 395] width 1204 height 523
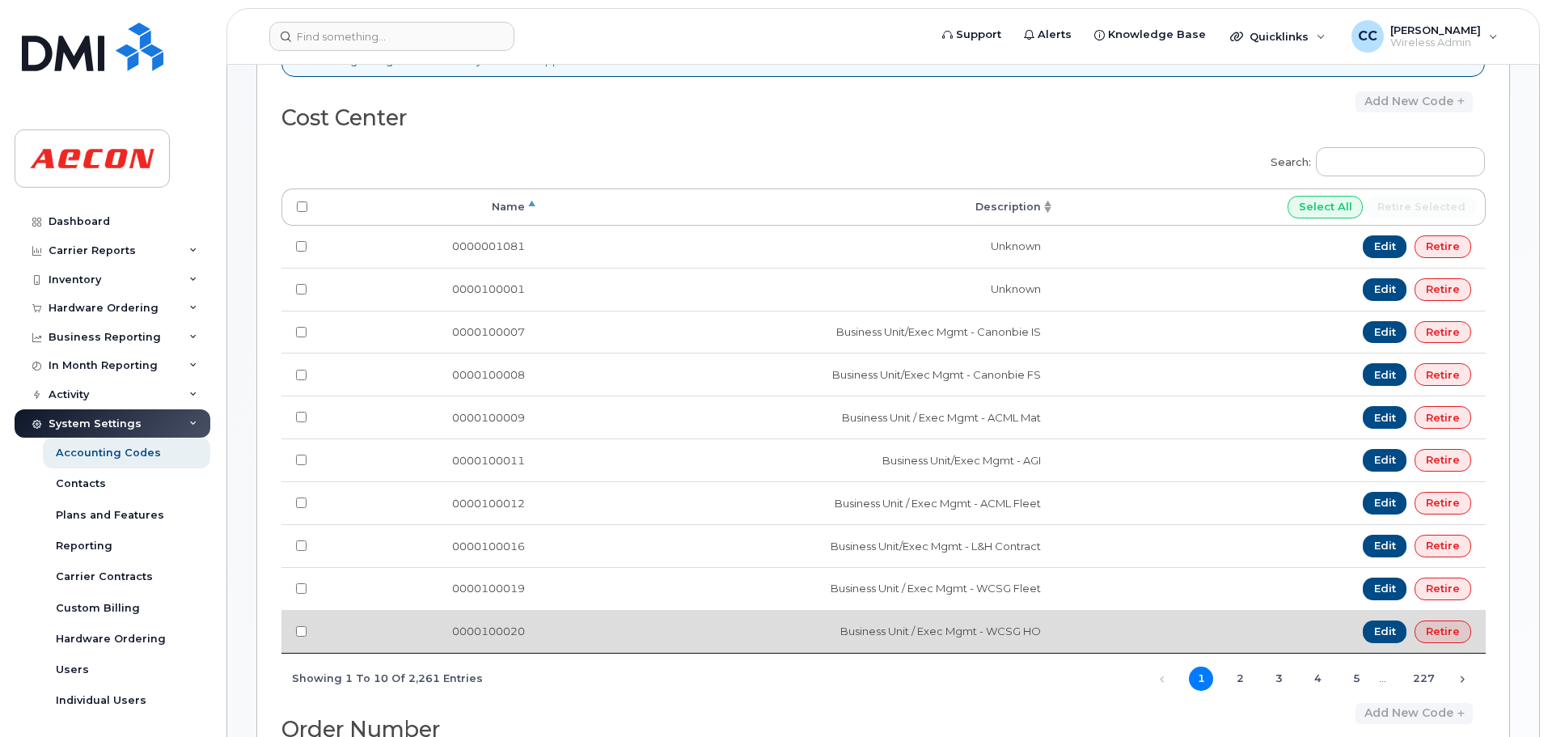
scroll to position [0, 0]
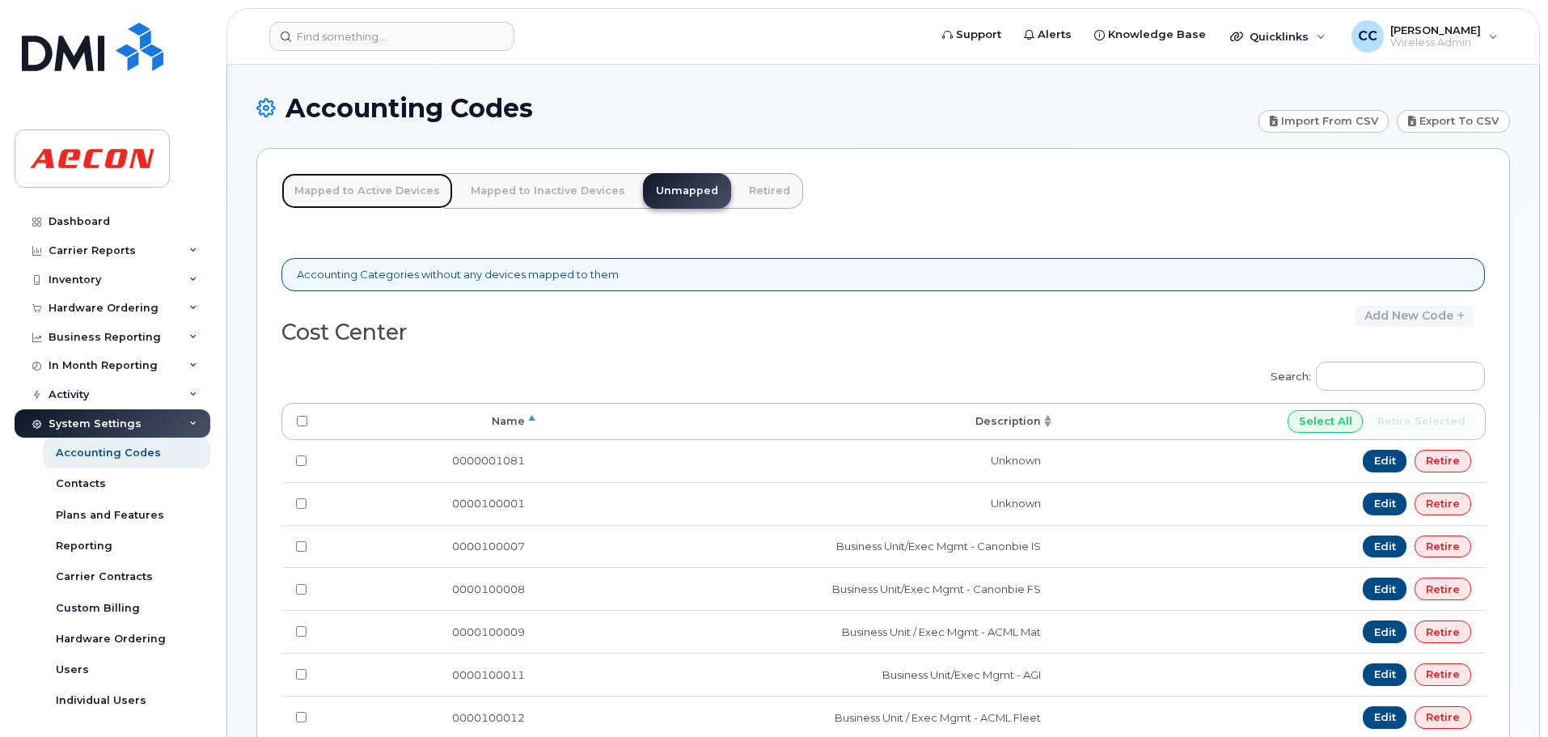
click at [349, 192] on link "Mapped to Active Devices" at bounding box center [367, 191] width 171 height 36
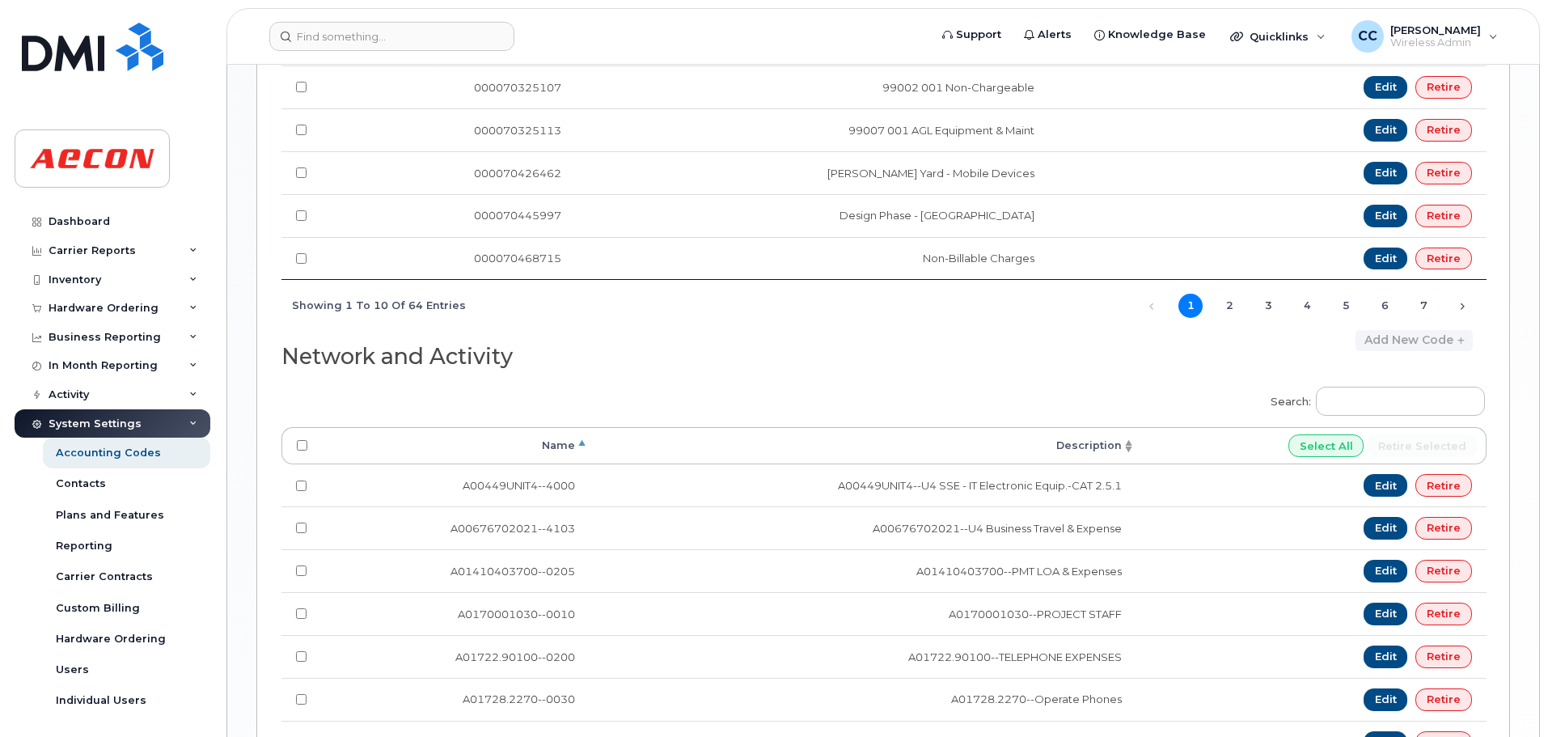
scroll to position [1208, 0]
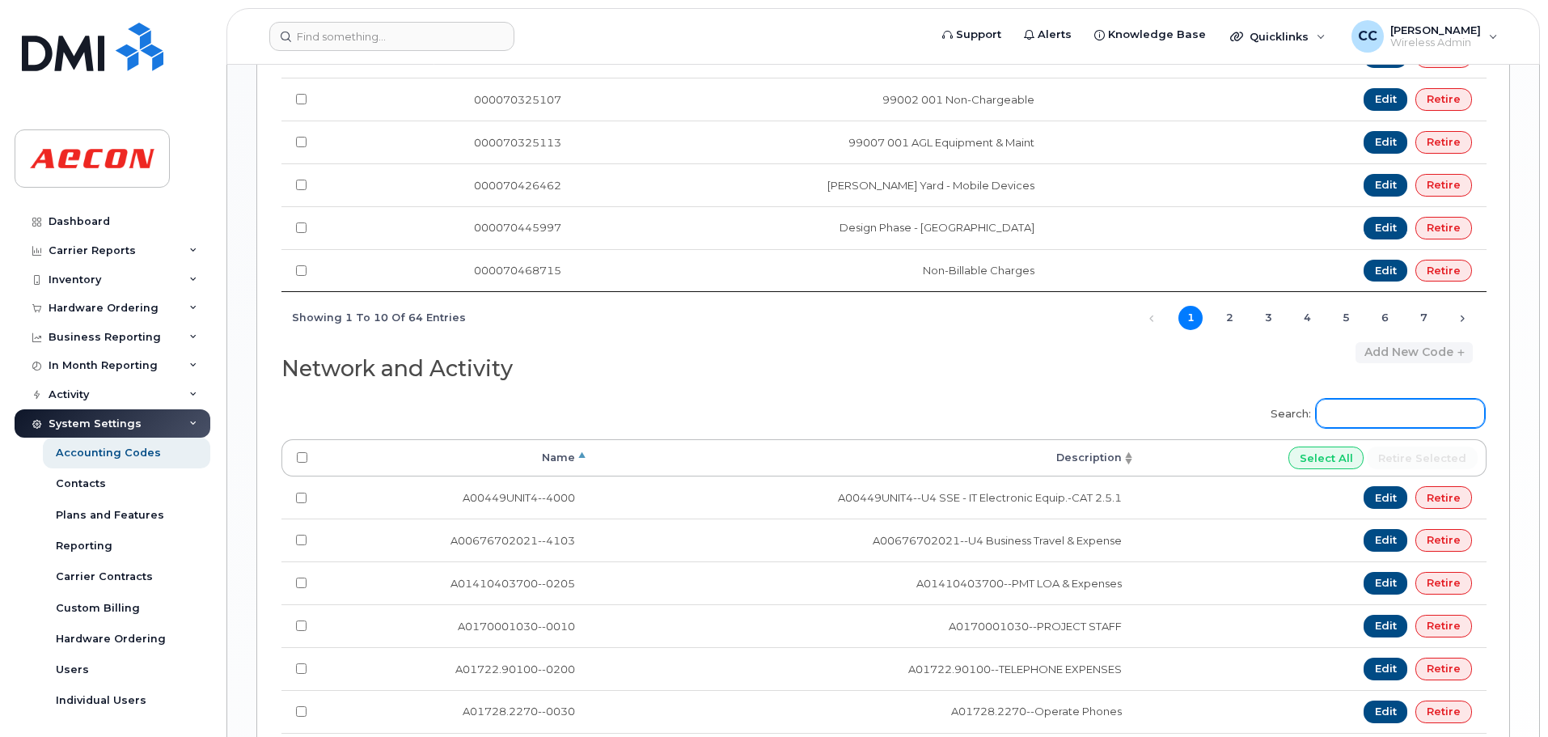
click at [1401, 412] on input "Search:" at bounding box center [1400, 413] width 169 height 29
click at [1360, 409] on input "Search:" at bounding box center [1400, 413] width 169 height 29
click at [1351, 409] on input "Search:" at bounding box center [1400, 413] width 169 height 29
paste input "A02141YRD"
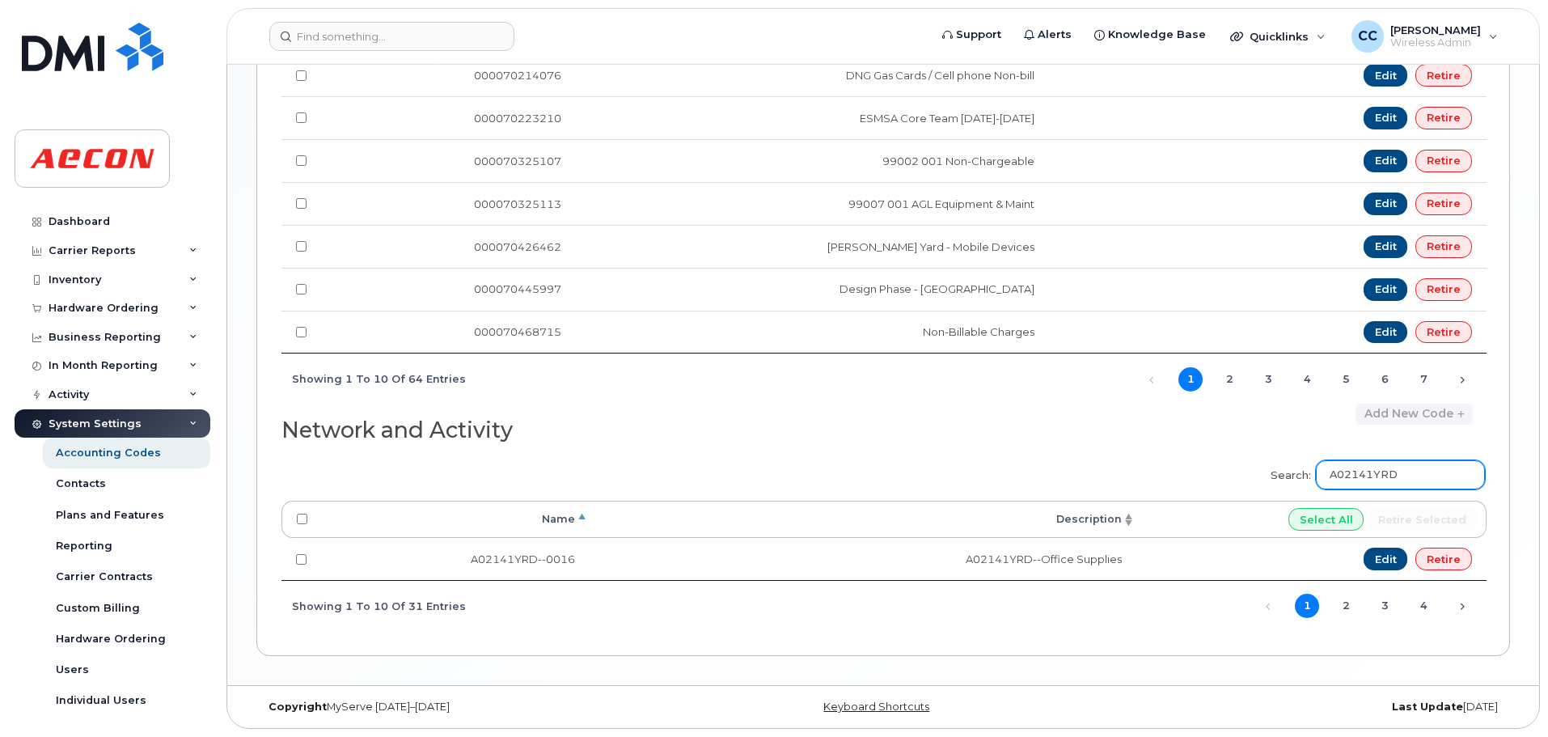
type input "A02141YRD"
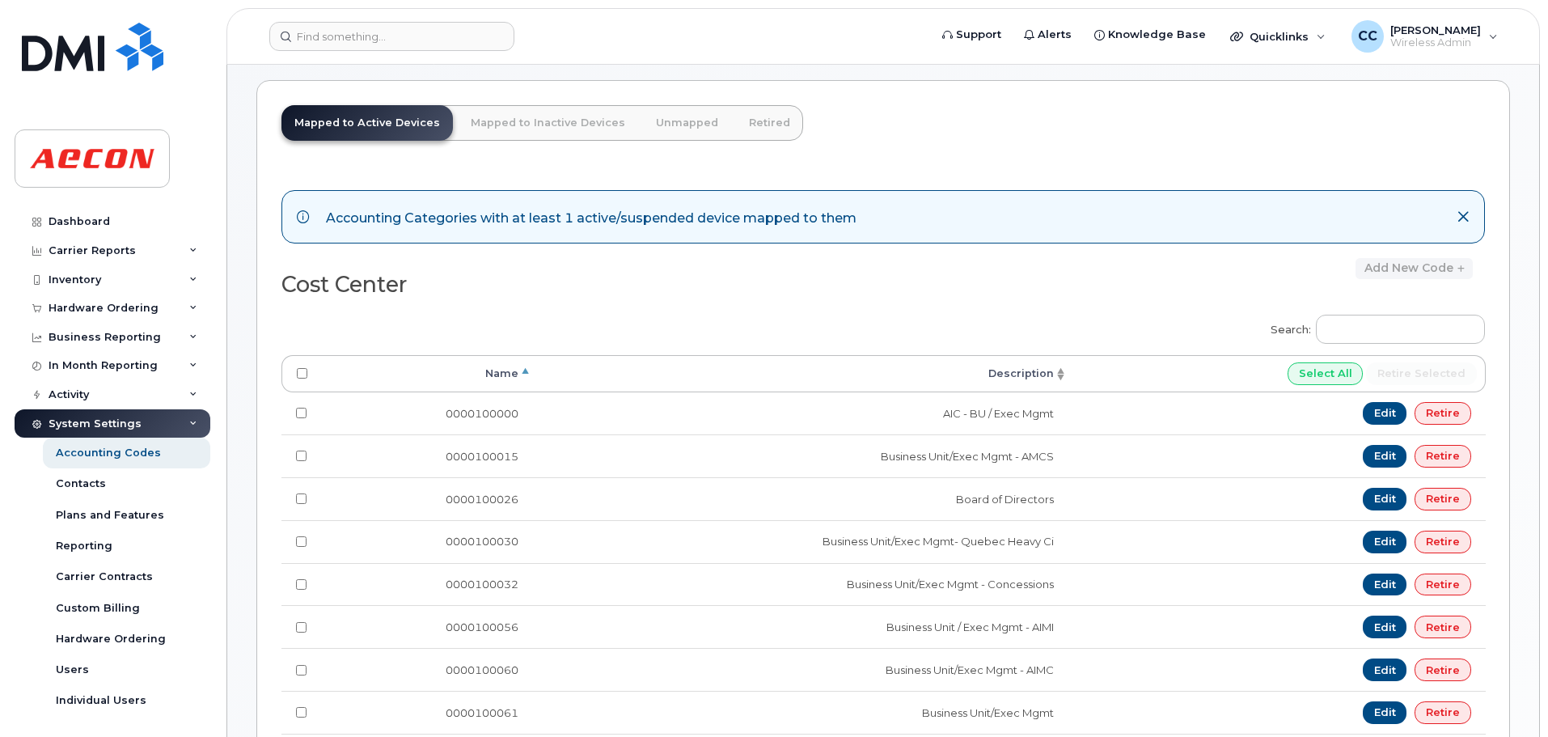
scroll to position [0, 0]
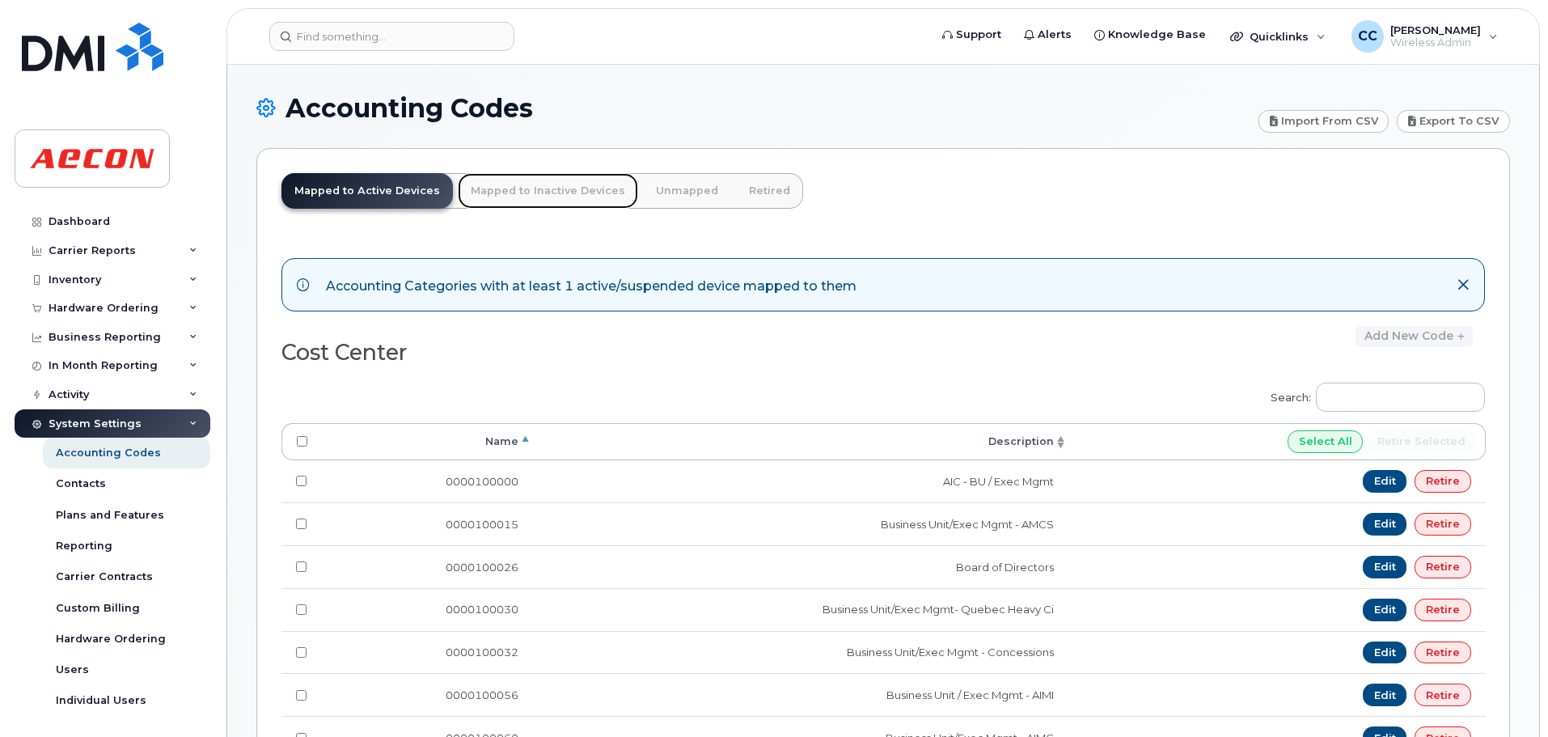
click at [531, 192] on link "Mapped to Inactive Devices" at bounding box center [548, 191] width 180 height 36
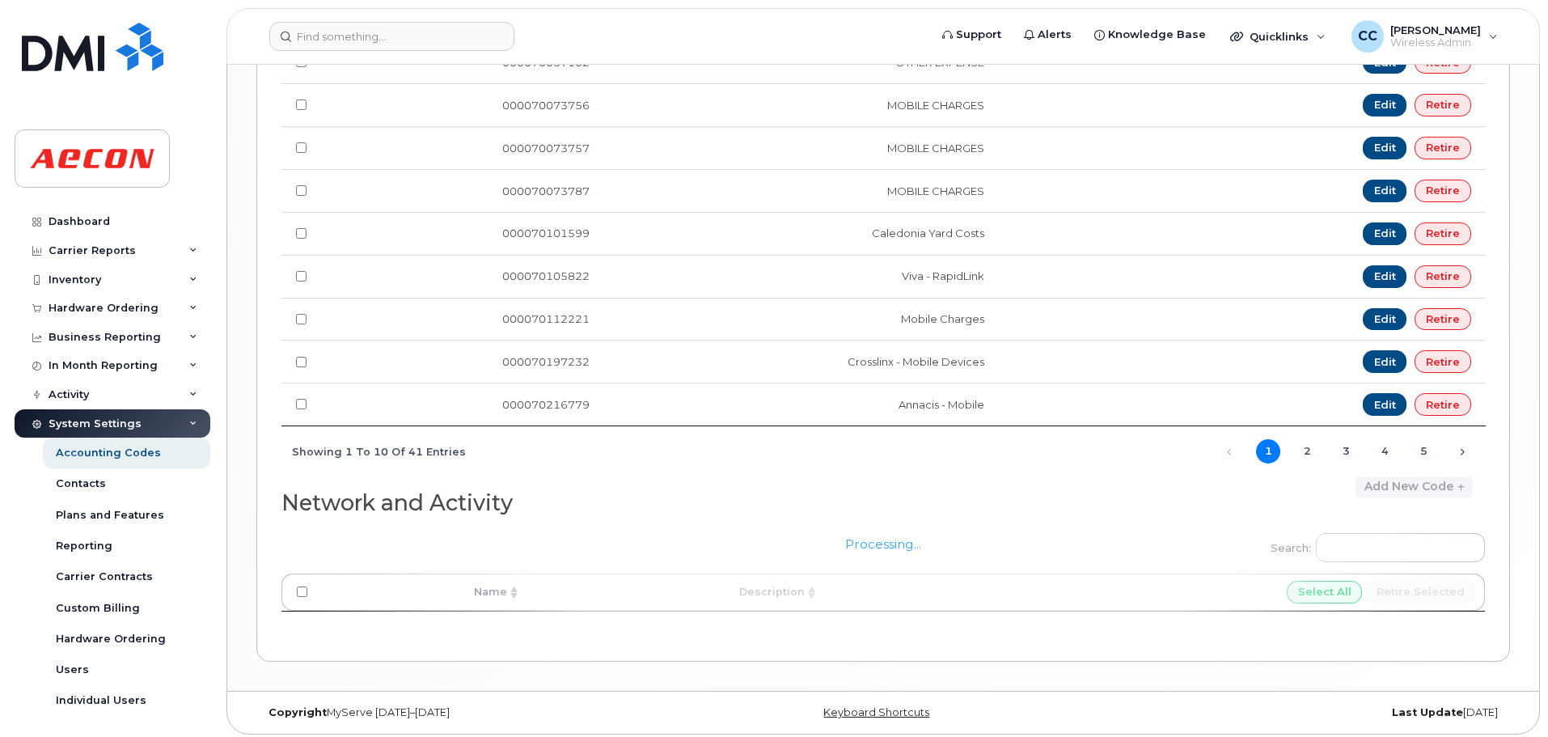
scroll to position [1059, 0]
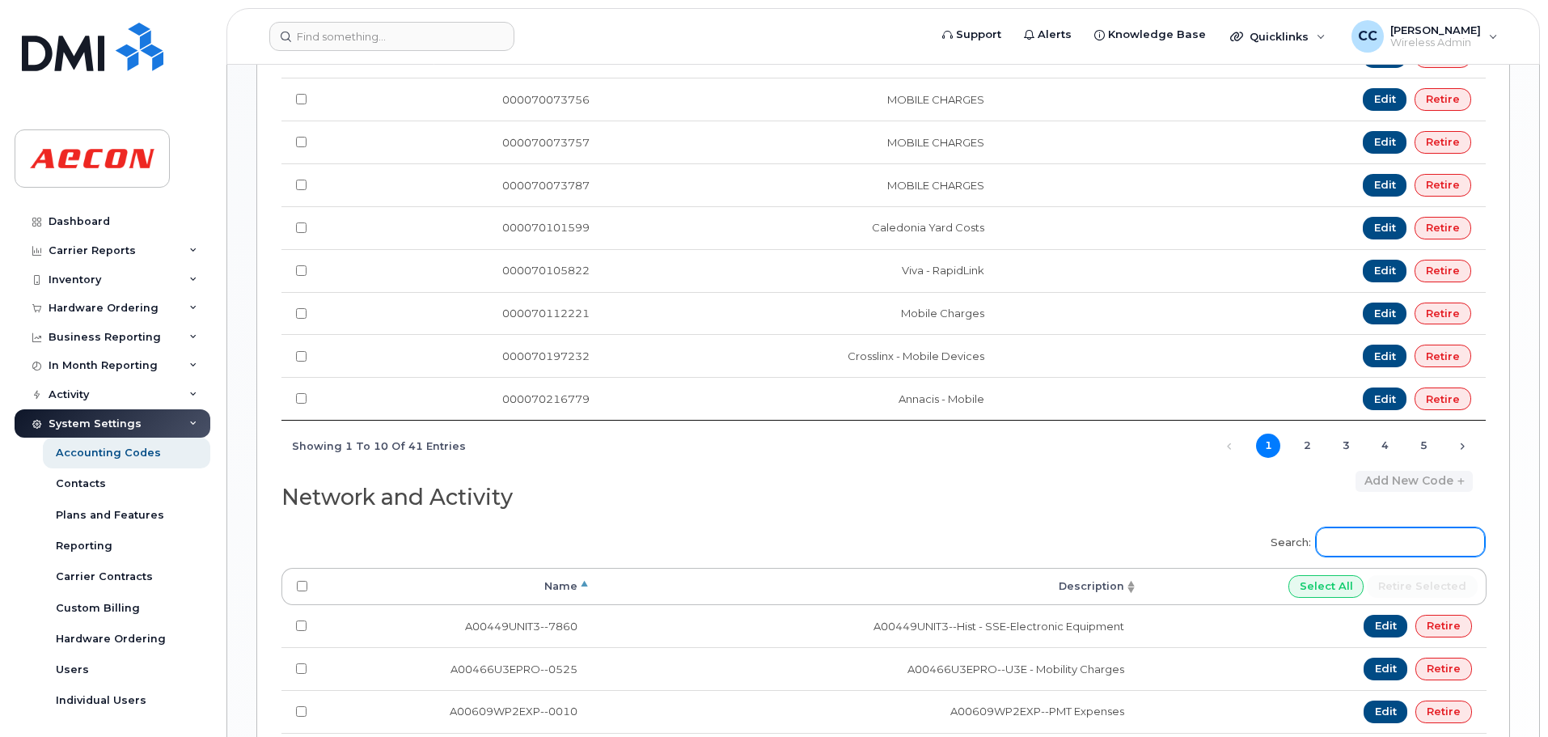
click at [1362, 544] on input "Search:" at bounding box center [1400, 541] width 169 height 29
click at [1370, 540] on input "Search:" at bounding box center [1400, 541] width 169 height 29
click at [1365, 540] on input "Search:" at bounding box center [1400, 541] width 169 height 29
click at [1349, 540] on input "Search:" at bounding box center [1400, 541] width 169 height 29
paste input "A02141YRD"
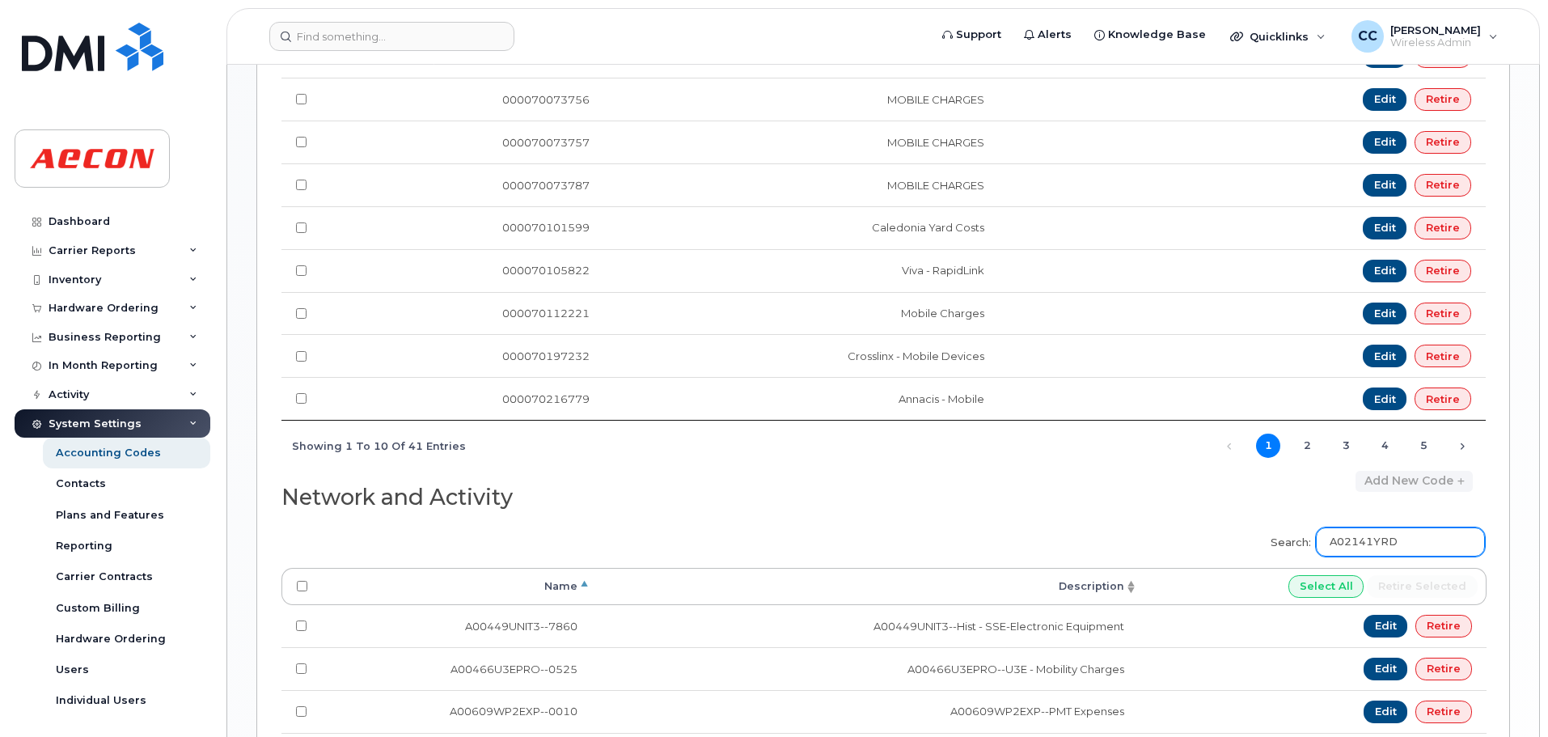
click at [1442, 531] on input "A02141YRD" at bounding box center [1400, 541] width 169 height 29
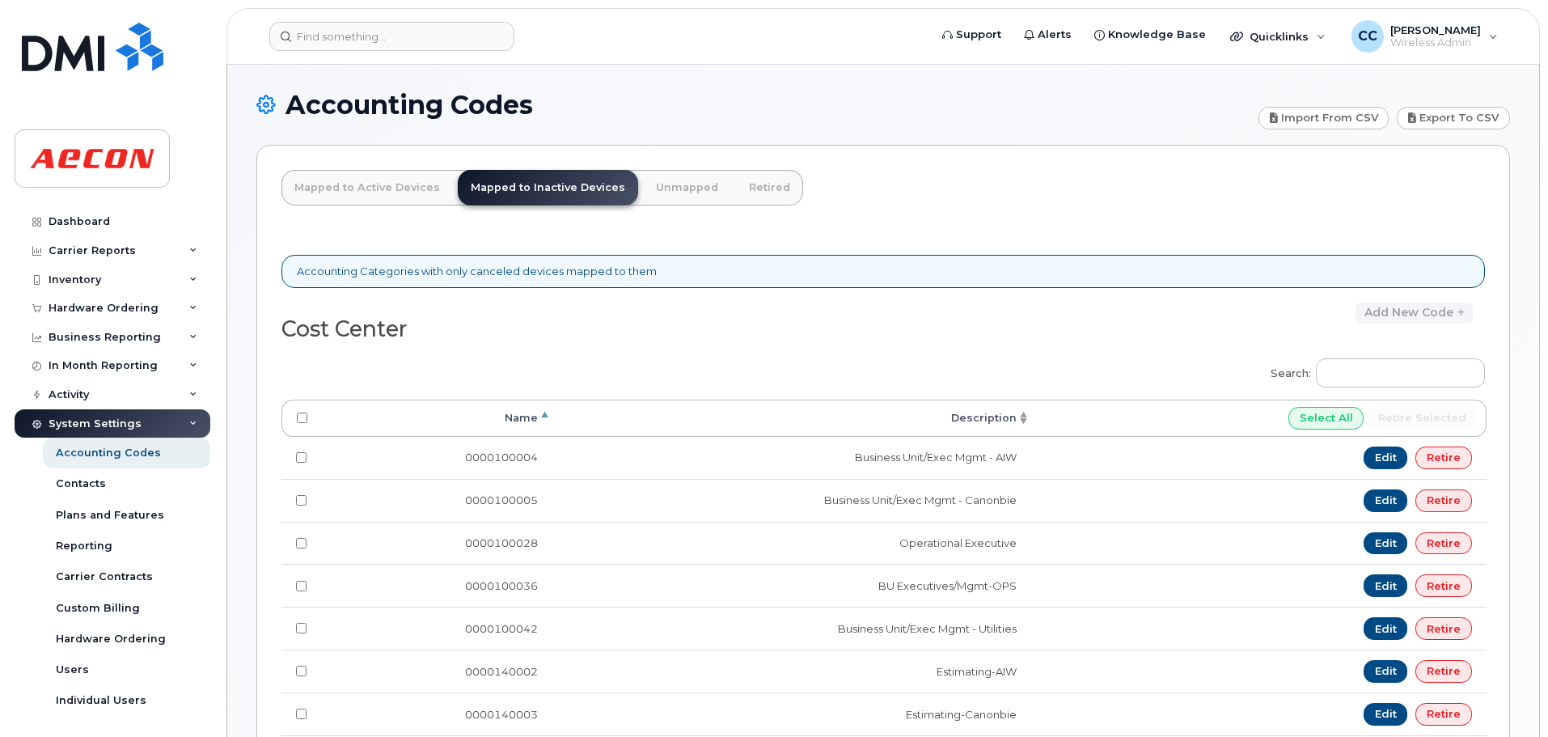
scroll to position [0, 0]
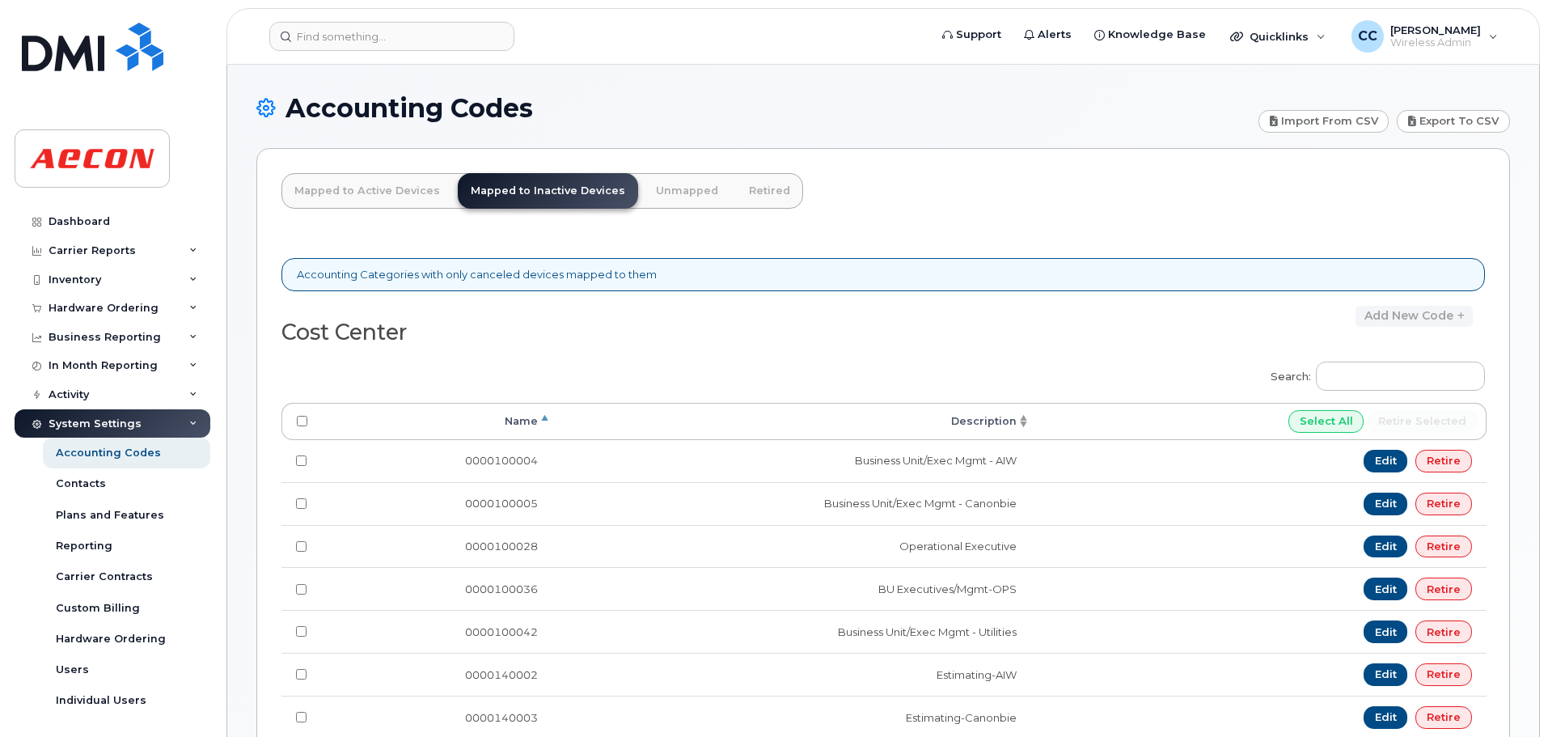
type input "A02141YRD"
click at [746, 191] on link "Retired" at bounding box center [769, 191] width 67 height 36
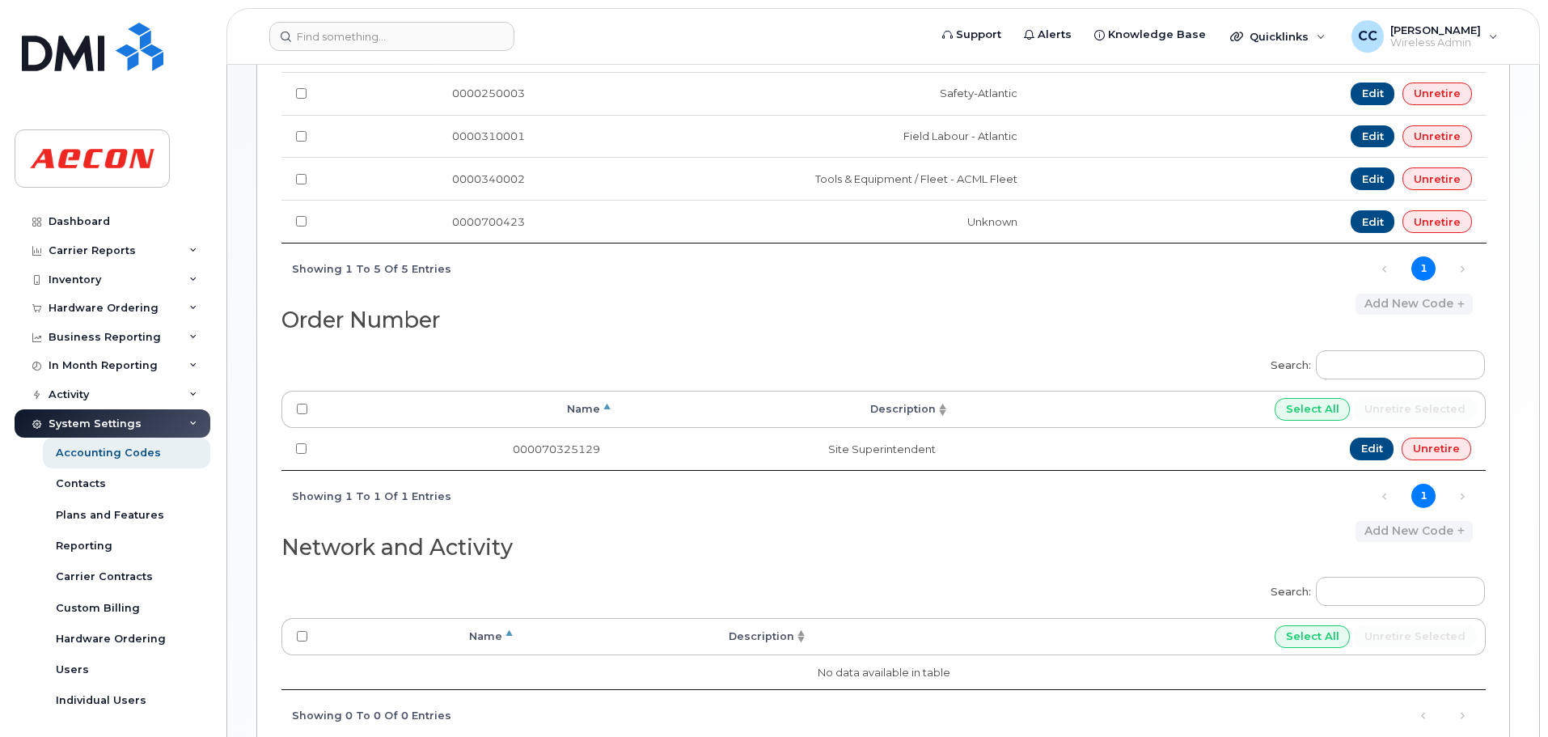
scroll to position [519, 0]
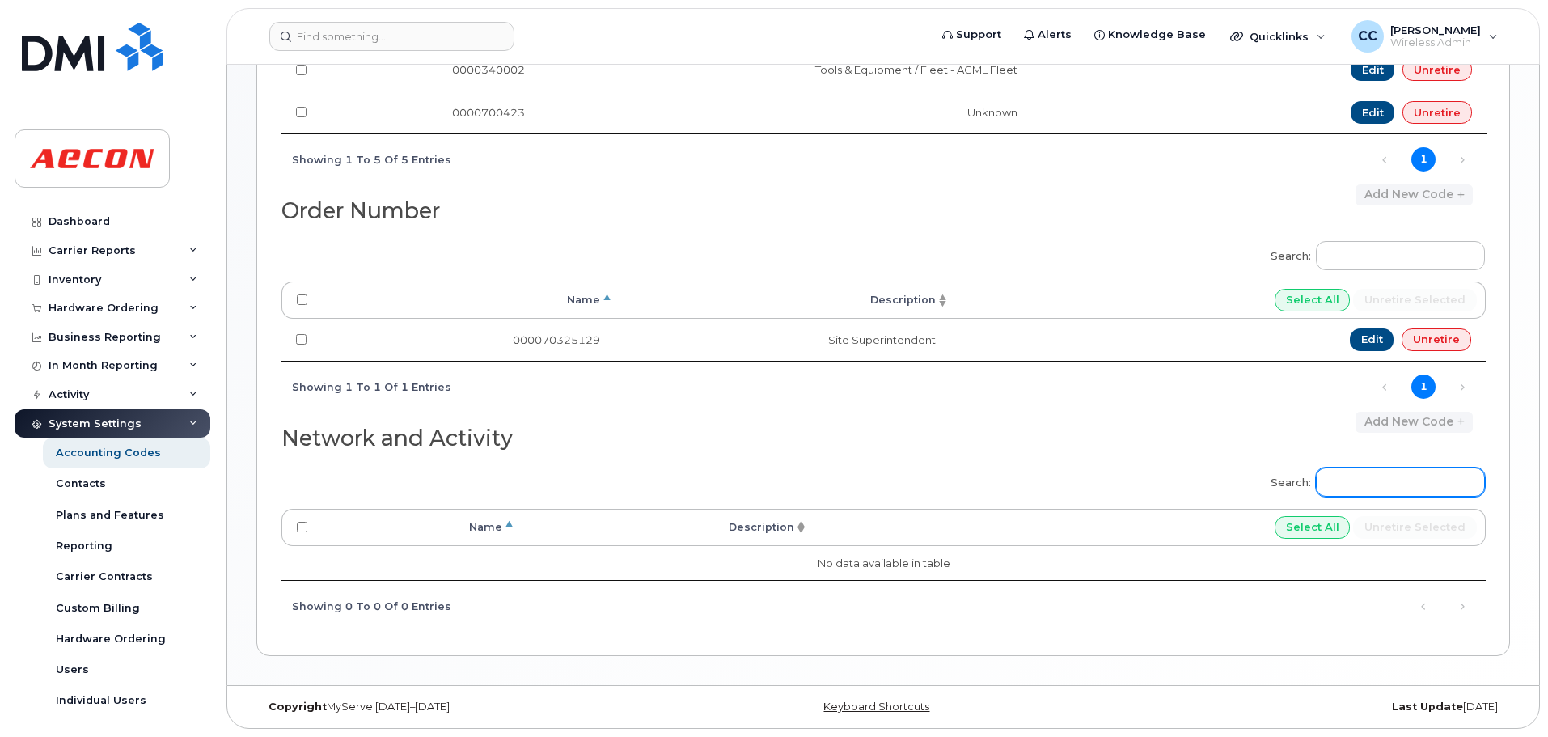
click at [1381, 482] on input "Search:" at bounding box center [1400, 482] width 169 height 29
paste input "A02141YRD"
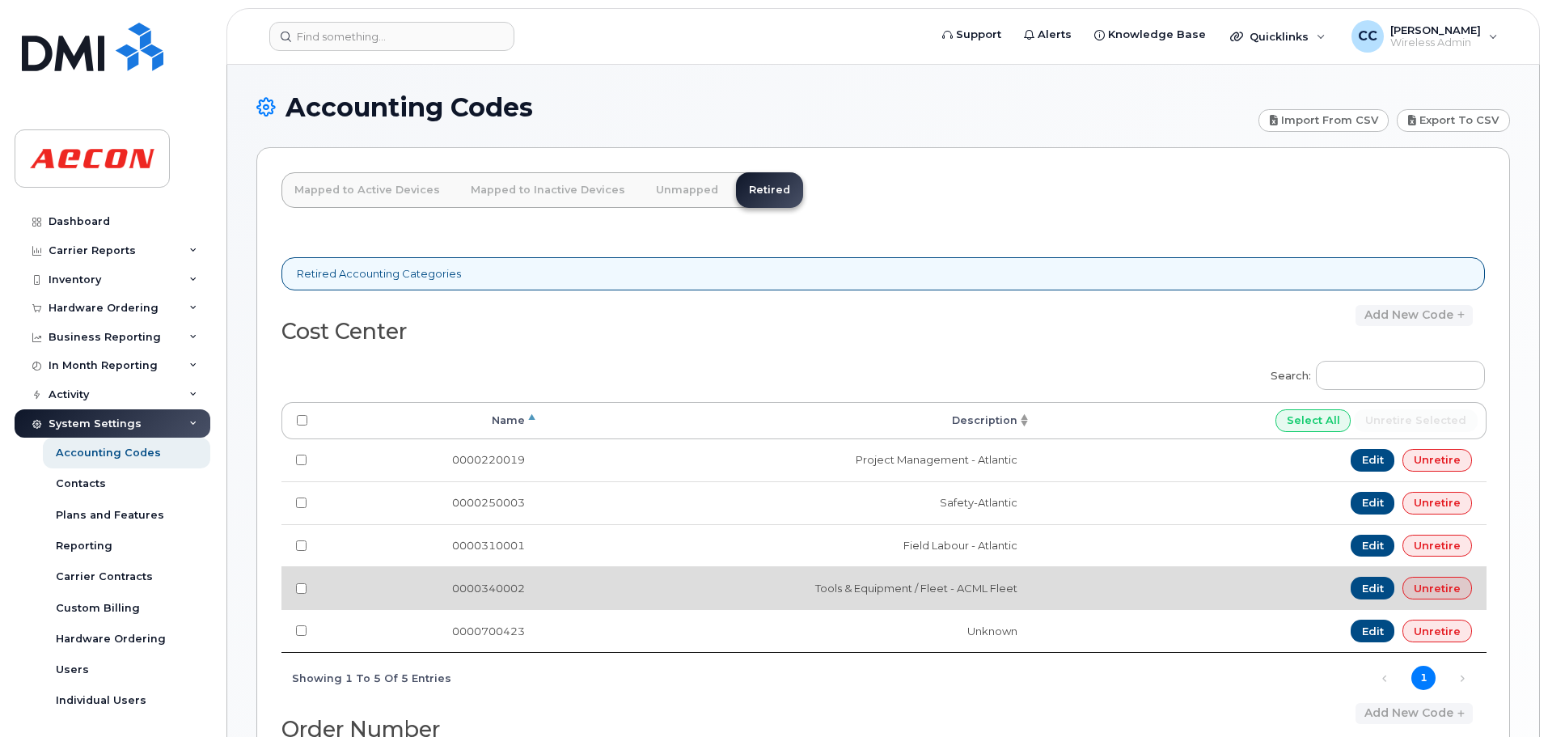
scroll to position [0, 0]
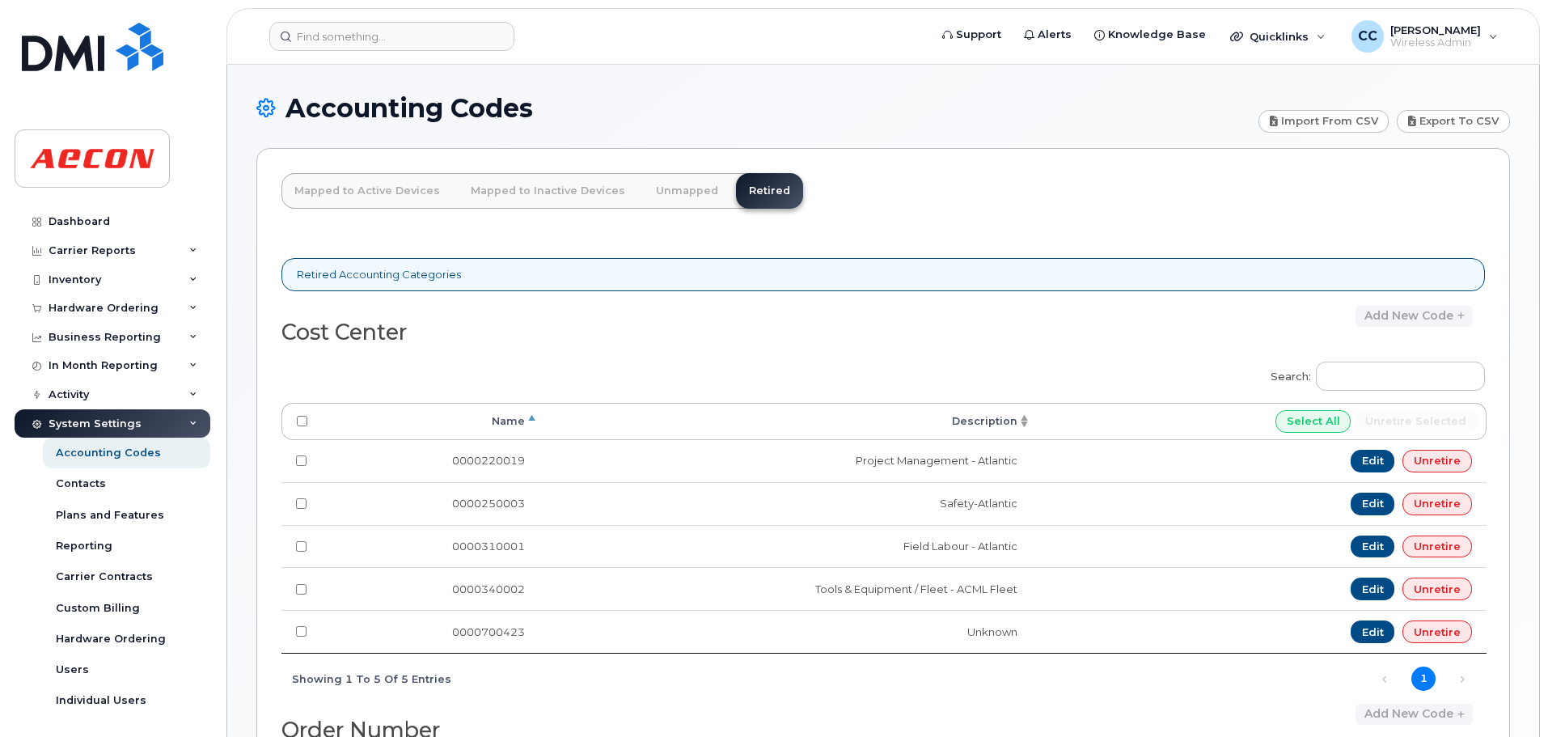
type input "A02141YRD"
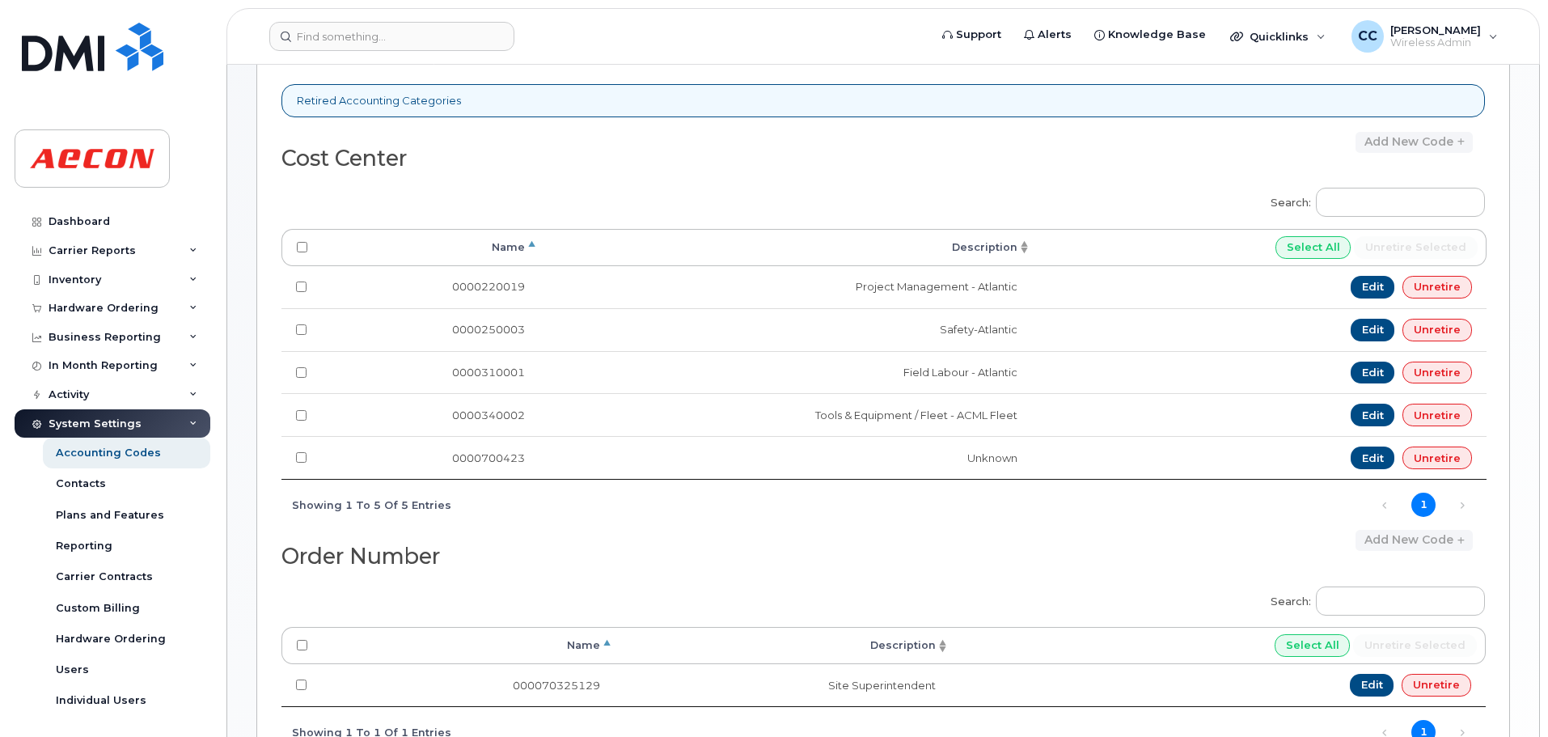
scroll to position [519, 0]
